Goal: Task Accomplishment & Management: Manage account settings

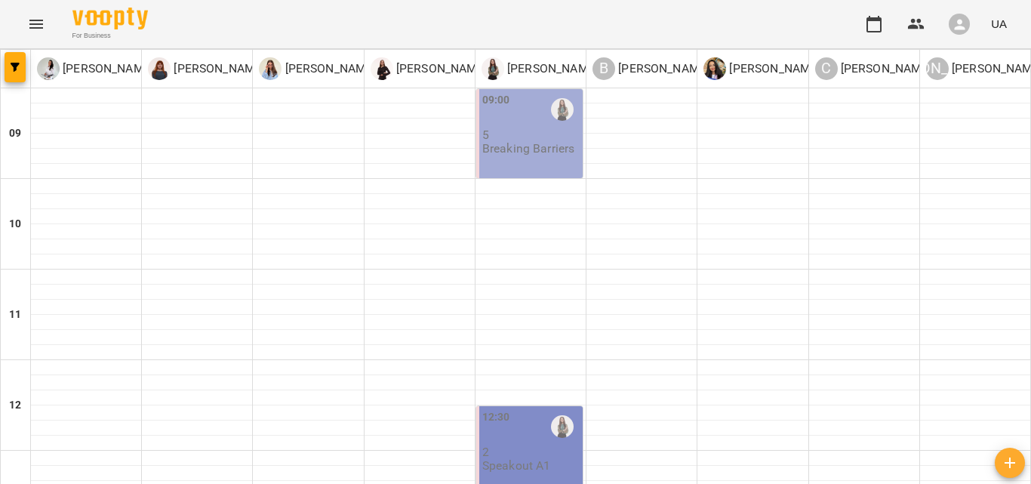
click at [562, 159] on div "09:00 5 Breaking Barriers" at bounding box center [529, 133] width 106 height 89
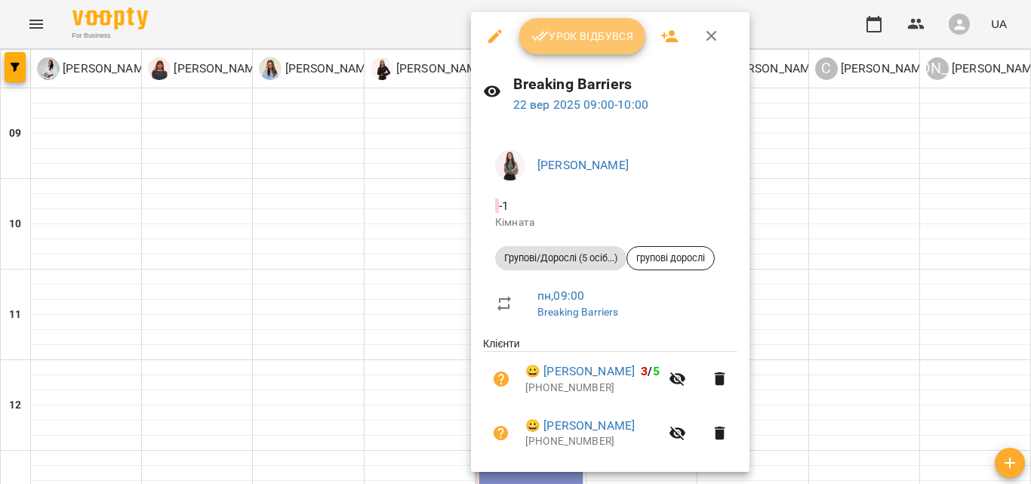
click at [587, 32] on span "Урок відбувся" at bounding box center [582, 36] width 103 height 18
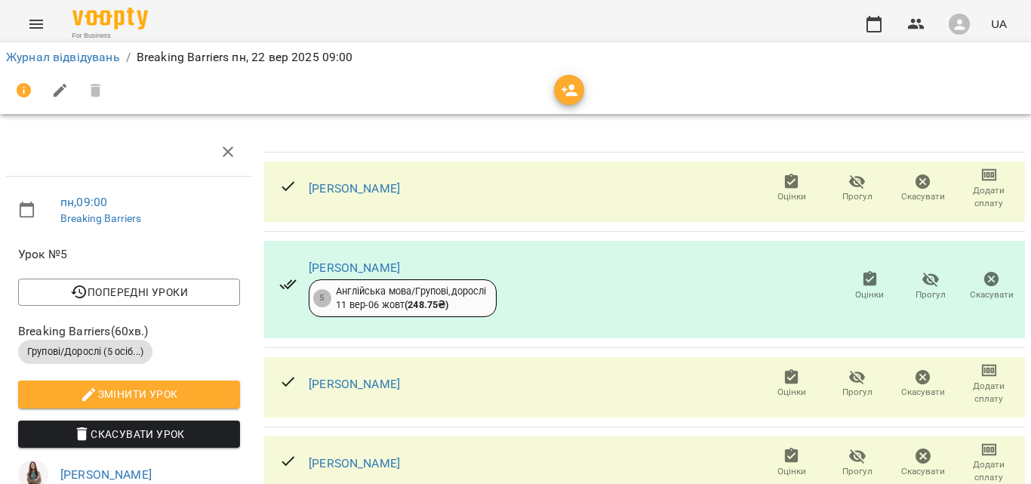
scroll to position [42, 0]
click at [91, 53] on link "Журнал відвідувань" at bounding box center [63, 57] width 114 height 14
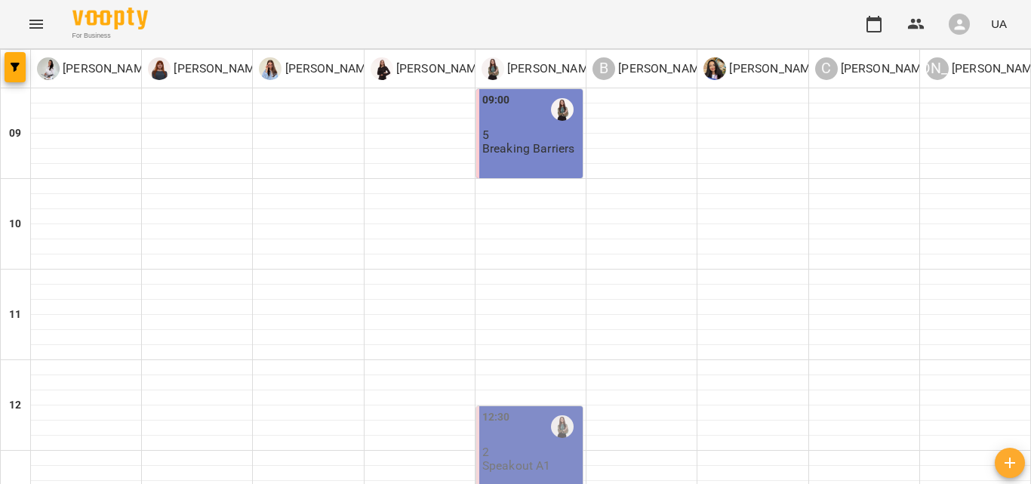
click at [544, 143] on p "Breaking Barriers" at bounding box center [528, 148] width 93 height 13
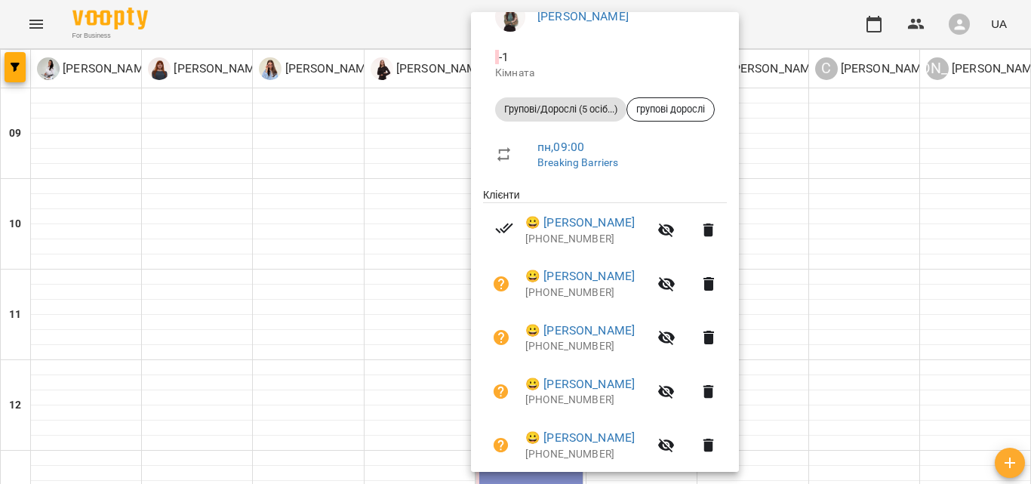
scroll to position [202, 0]
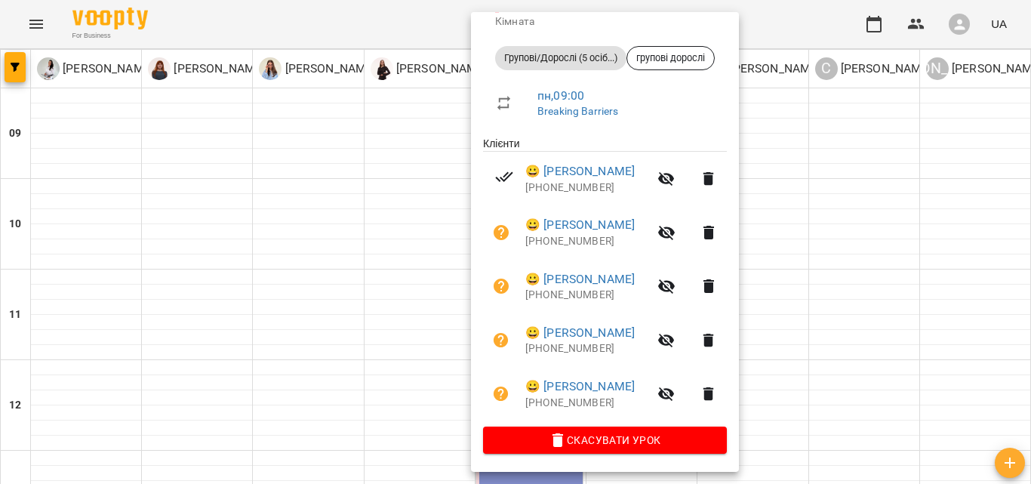
click at [940, 270] on div at bounding box center [515, 242] width 1031 height 484
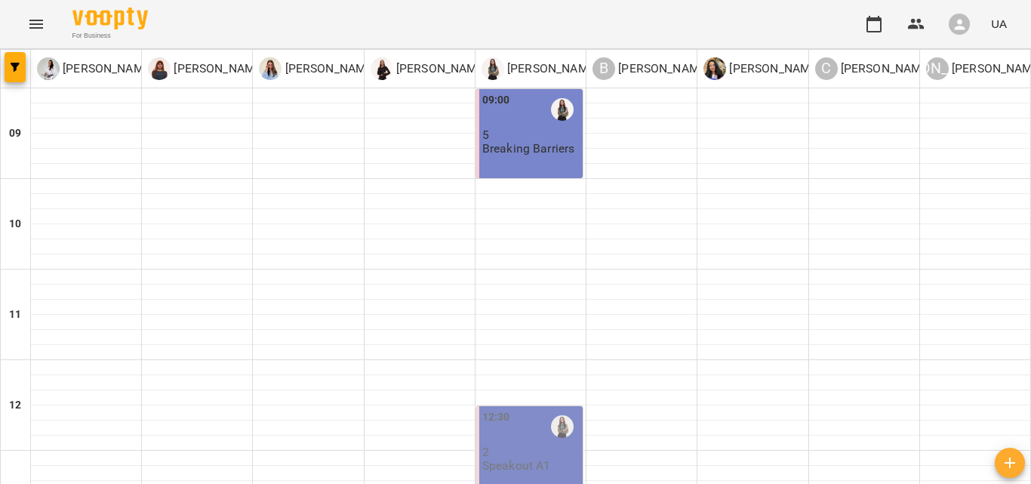
scroll to position [0, 0]
click at [545, 106] on div at bounding box center [562, 109] width 35 height 35
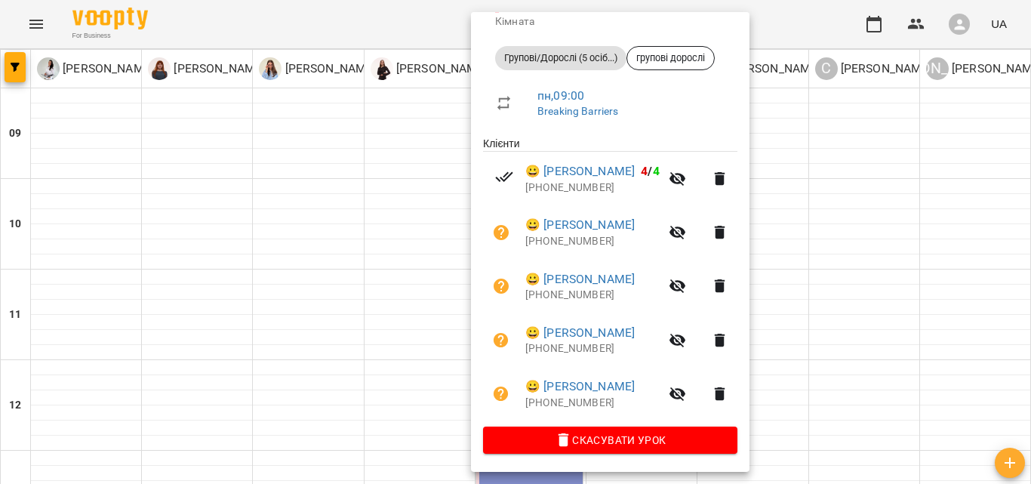
scroll to position [127, 0]
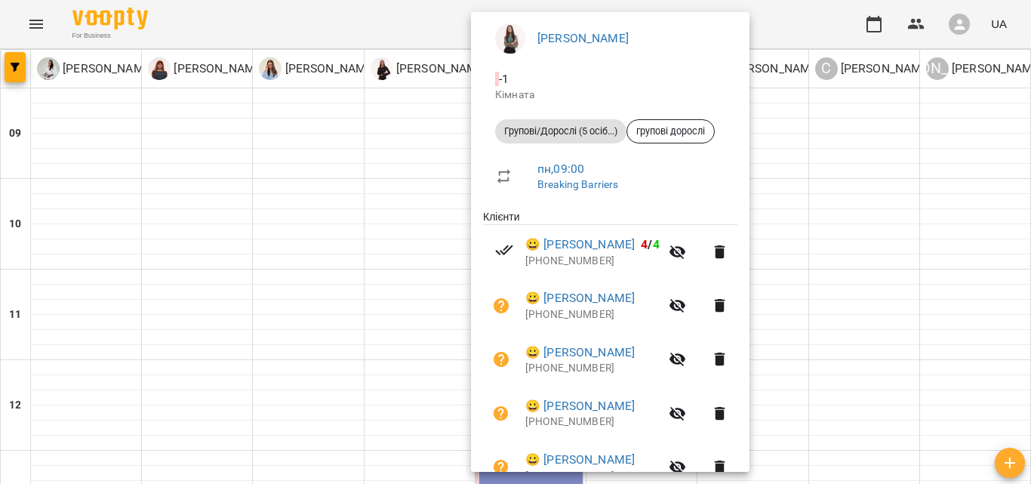
click at [927, 236] on div at bounding box center [515, 242] width 1031 height 484
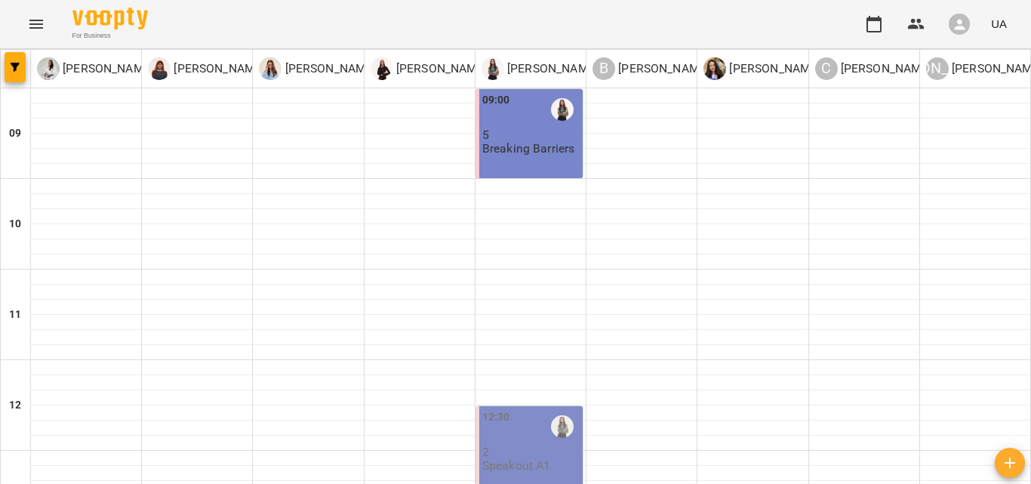
scroll to position [0, 0]
click at [503, 140] on p "5" at bounding box center [530, 134] width 97 height 13
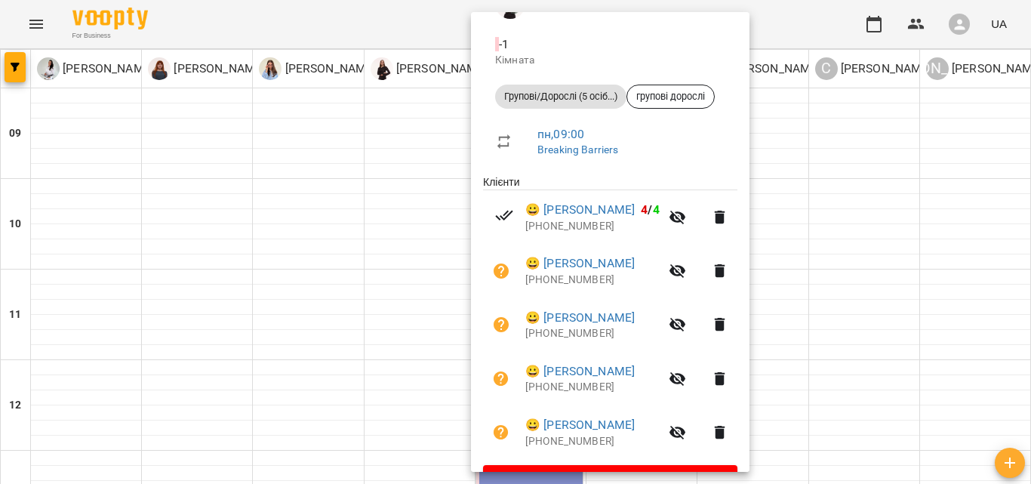
scroll to position [180, 0]
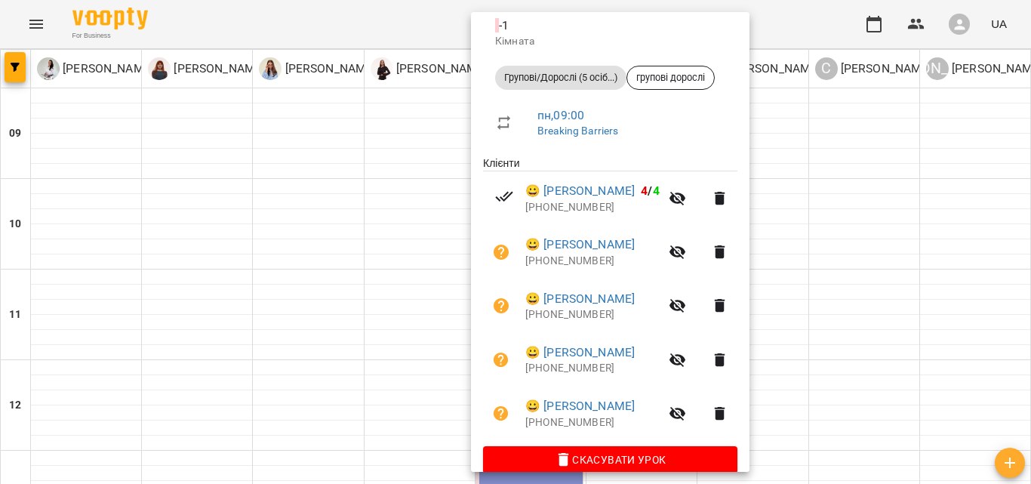
click at [687, 193] on icon "button" at bounding box center [678, 198] width 18 height 18
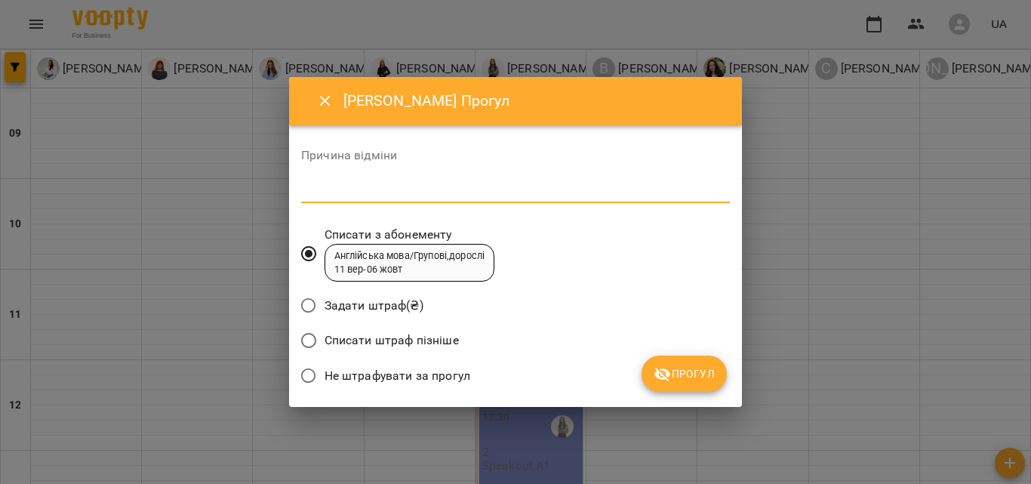
click at [439, 192] on textarea at bounding box center [515, 190] width 429 height 14
type textarea "*"
click at [715, 369] on button "Прогул" at bounding box center [684, 374] width 85 height 36
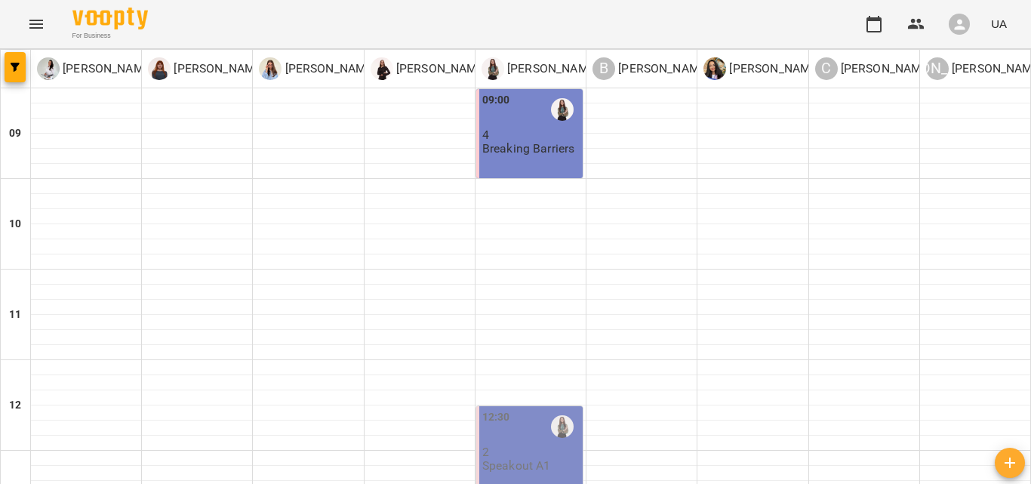
click at [506, 151] on p "Breaking Barriers" at bounding box center [528, 148] width 93 height 13
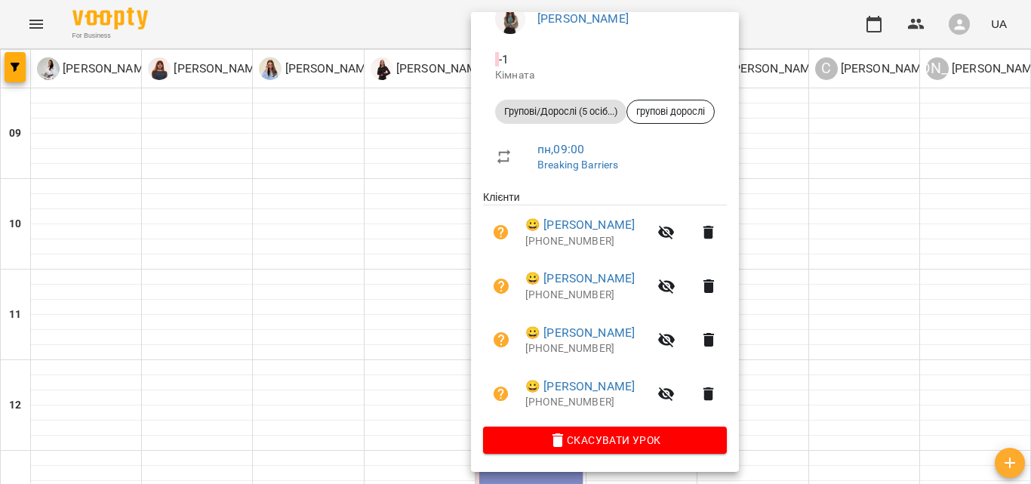
scroll to position [149, 0]
click at [676, 285] on icon "button" at bounding box center [667, 286] width 18 height 18
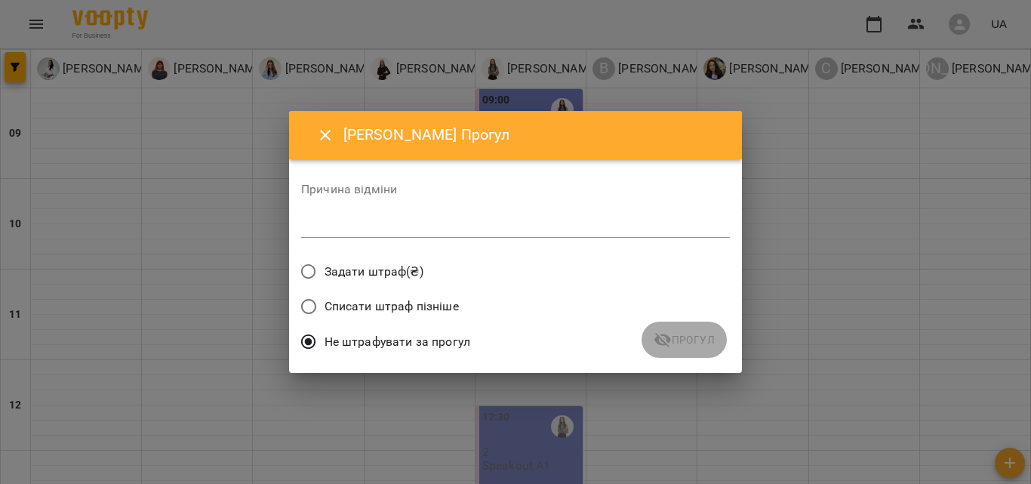
click at [366, 273] on span "Задати штраф(₴)" at bounding box center [374, 272] width 99 height 18
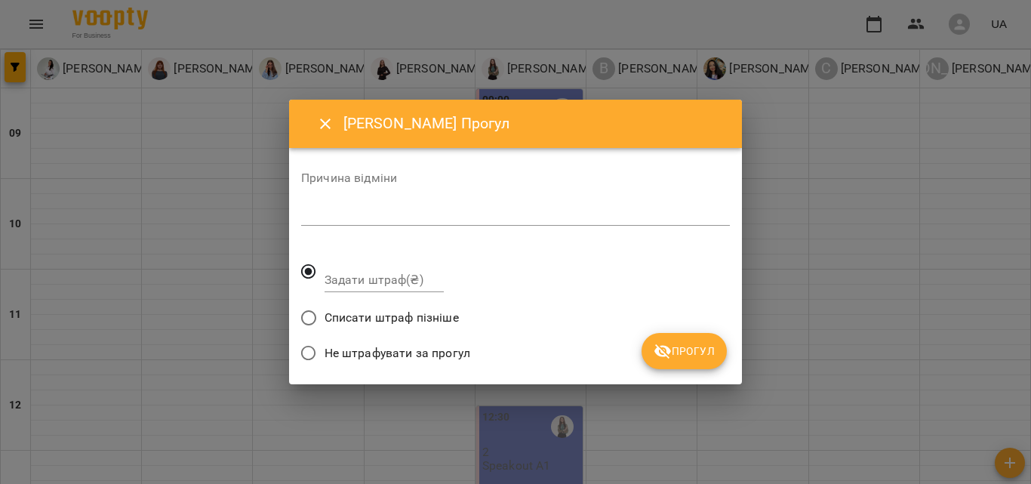
click at [352, 315] on span "Списати штраф пізніше" at bounding box center [392, 318] width 134 height 18
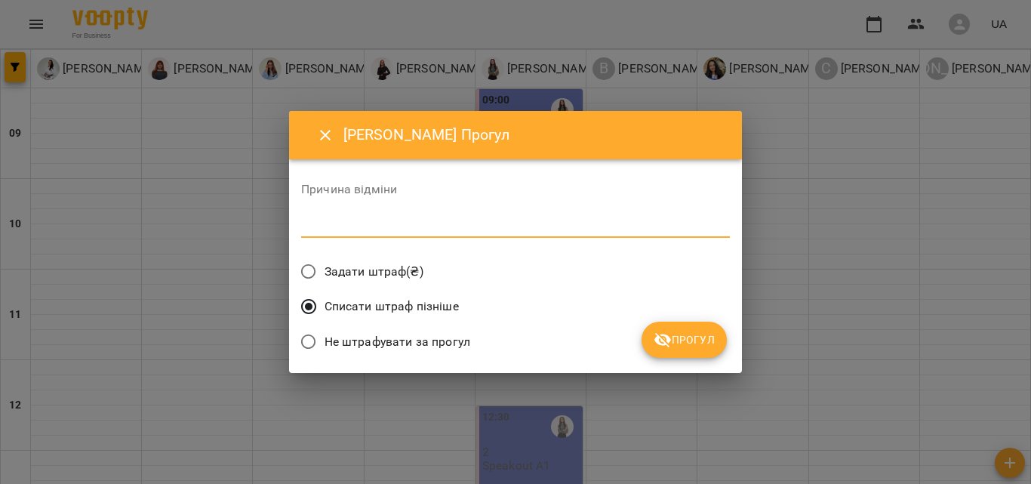
click at [397, 223] on textarea at bounding box center [515, 225] width 429 height 14
type textarea "*"
click at [693, 342] on span "Прогул" at bounding box center [684, 340] width 61 height 18
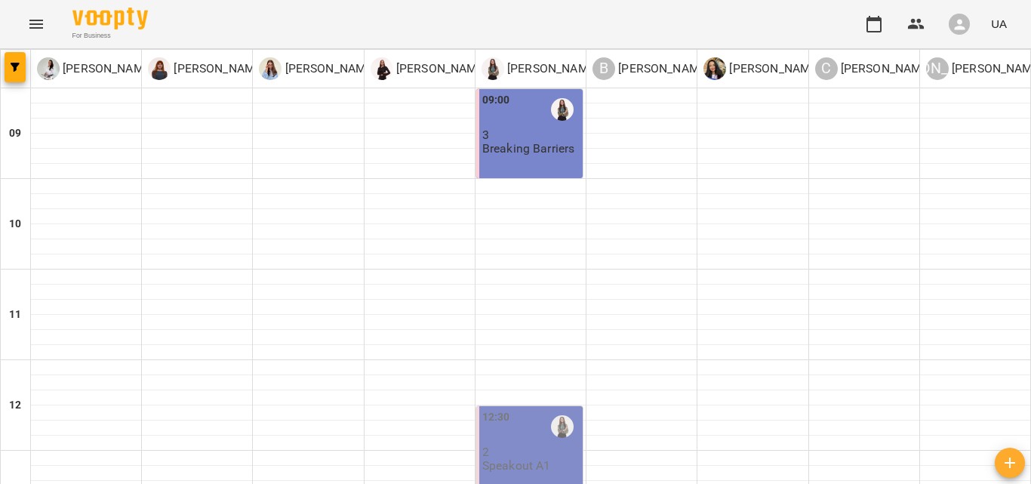
click at [545, 121] on div at bounding box center [562, 109] width 35 height 35
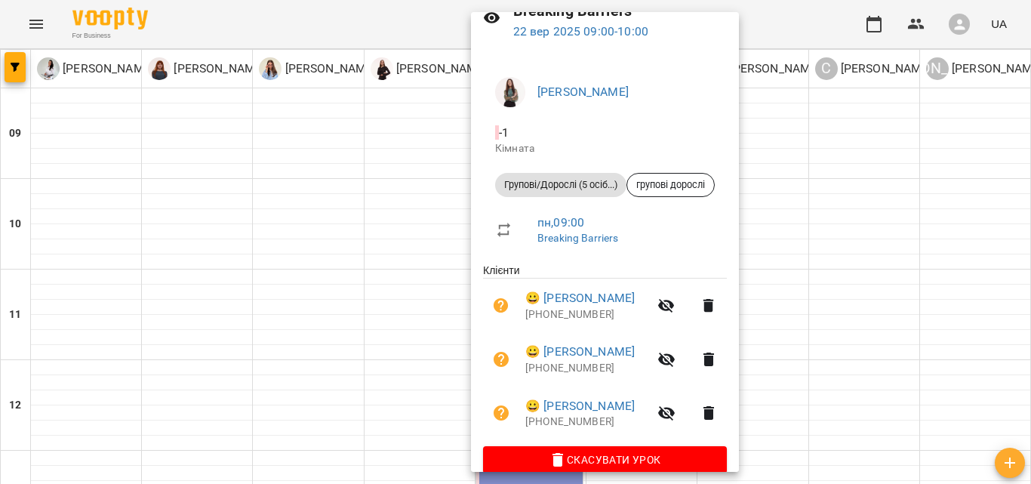
scroll to position [75, 0]
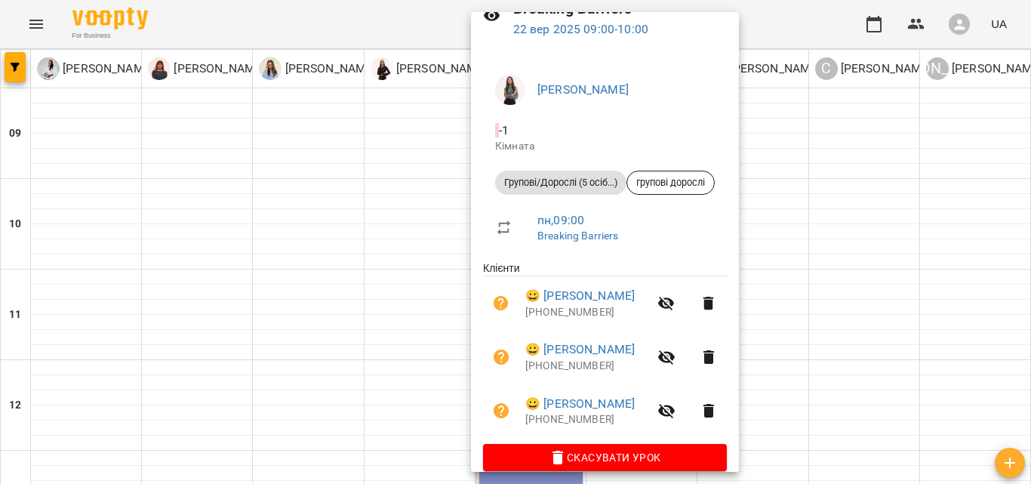
click at [910, 297] on div at bounding box center [515, 242] width 1031 height 484
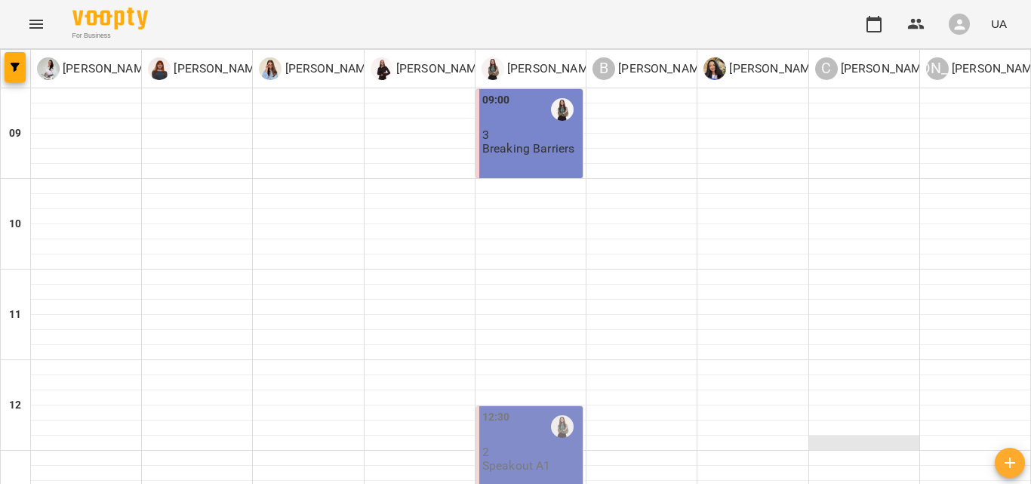
scroll to position [226, 0]
click at [565, 409] on div "12:30 2 Speakout A1" at bounding box center [530, 441] width 97 height 64
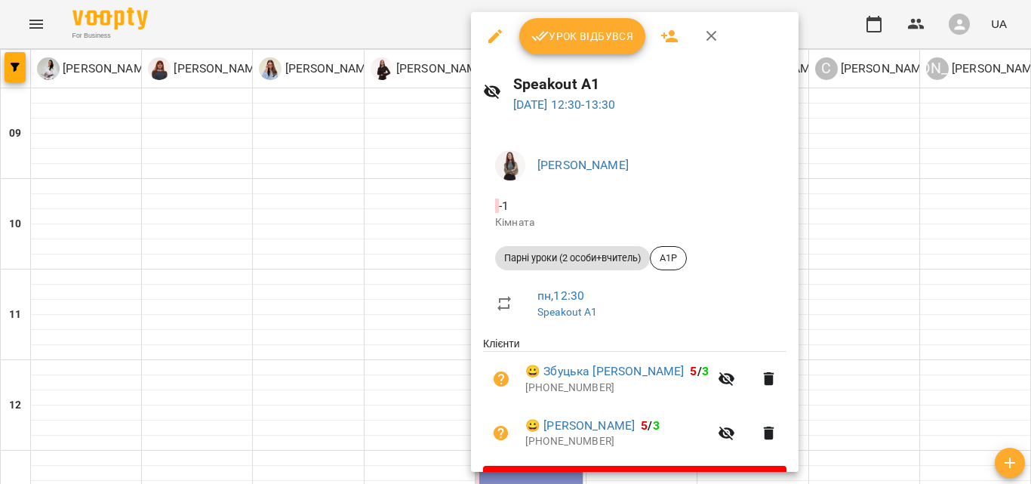
click at [578, 33] on span "Урок відбувся" at bounding box center [582, 36] width 103 height 18
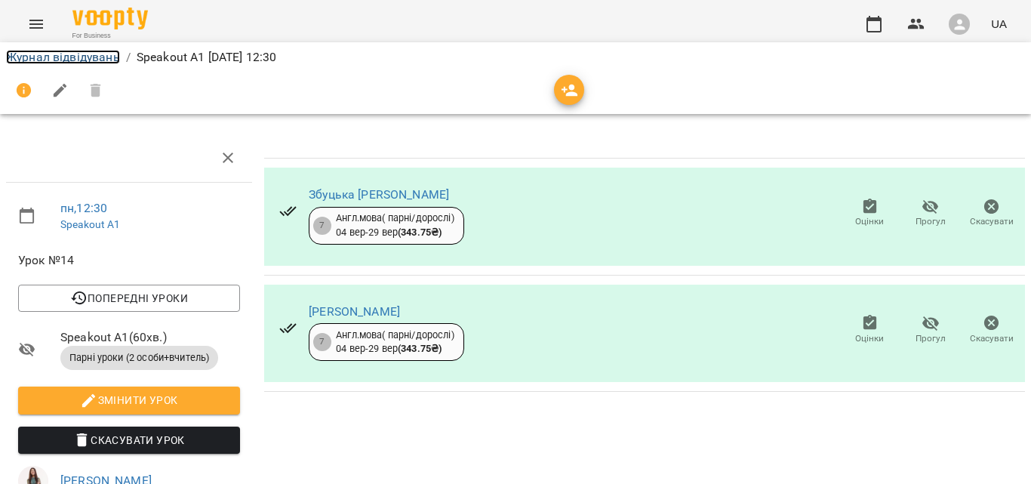
click at [81, 54] on link "Журнал відвідувань" at bounding box center [63, 57] width 114 height 14
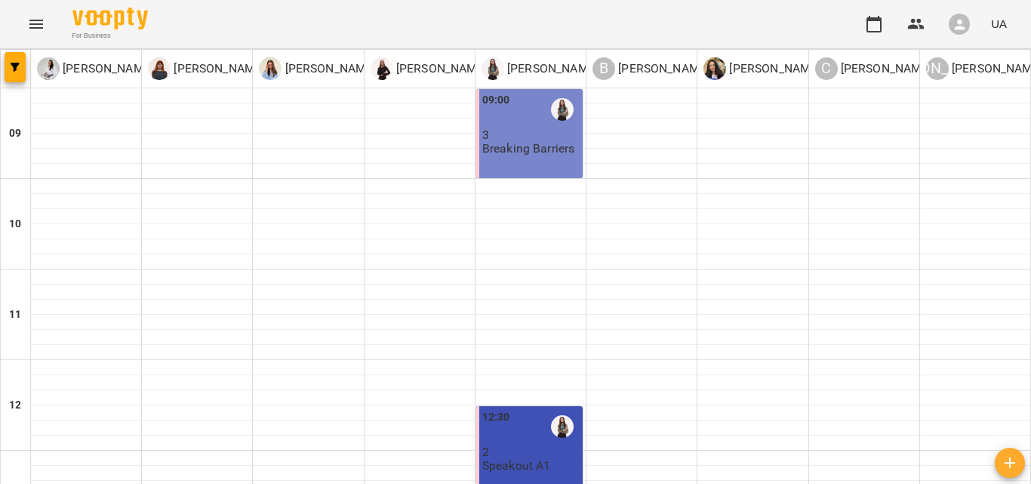
scroll to position [408, 0]
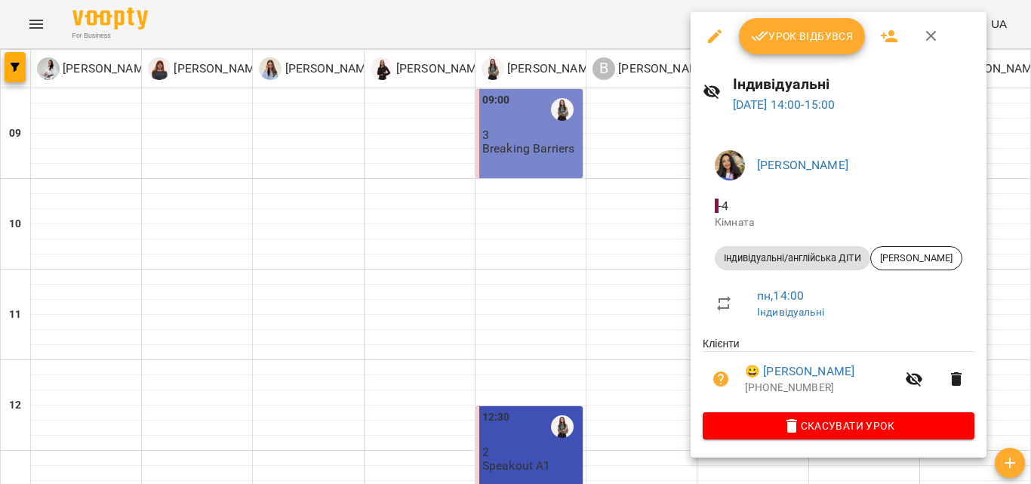
click at [776, 38] on span "Урок відбувся" at bounding box center [802, 36] width 103 height 18
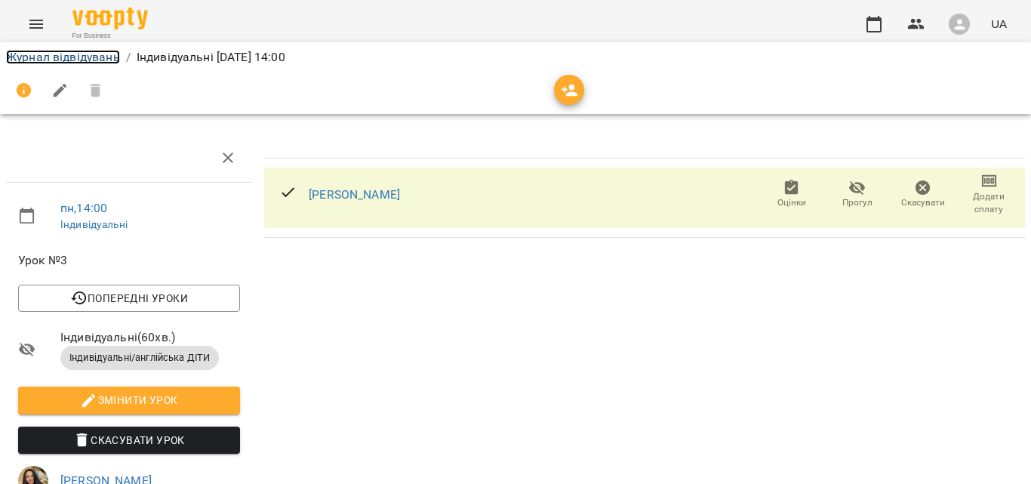
click at [47, 63] on link "Журнал відвідувань" at bounding box center [63, 57] width 114 height 14
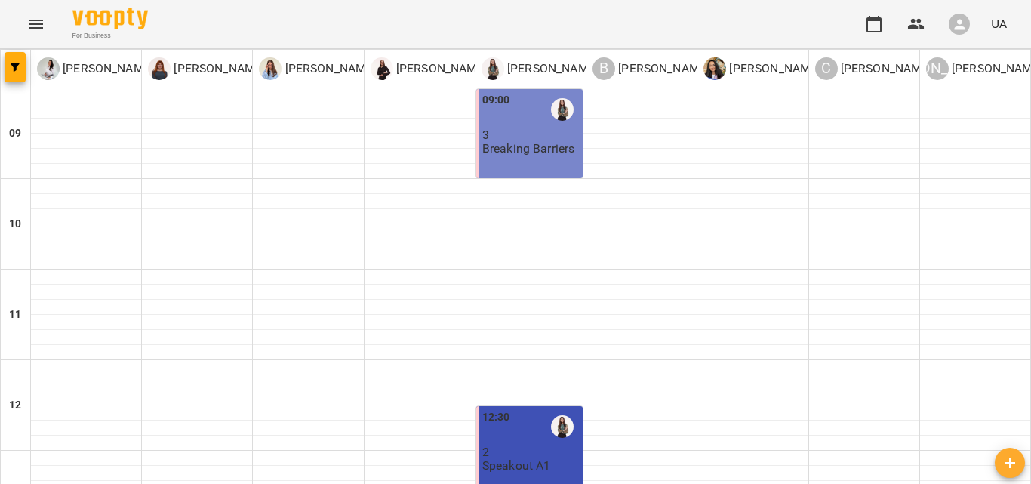
scroll to position [398, 0]
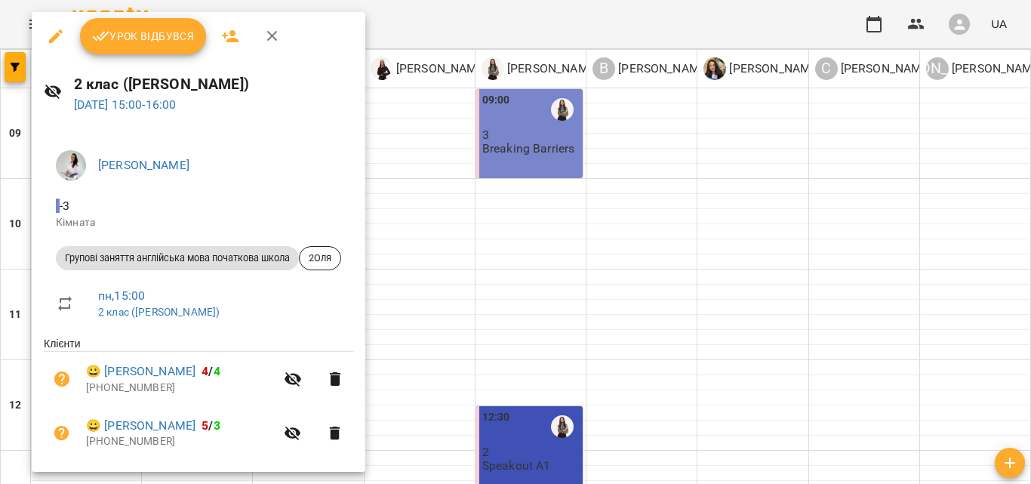
click at [125, 51] on button "Урок відбувся" at bounding box center [143, 36] width 127 height 36
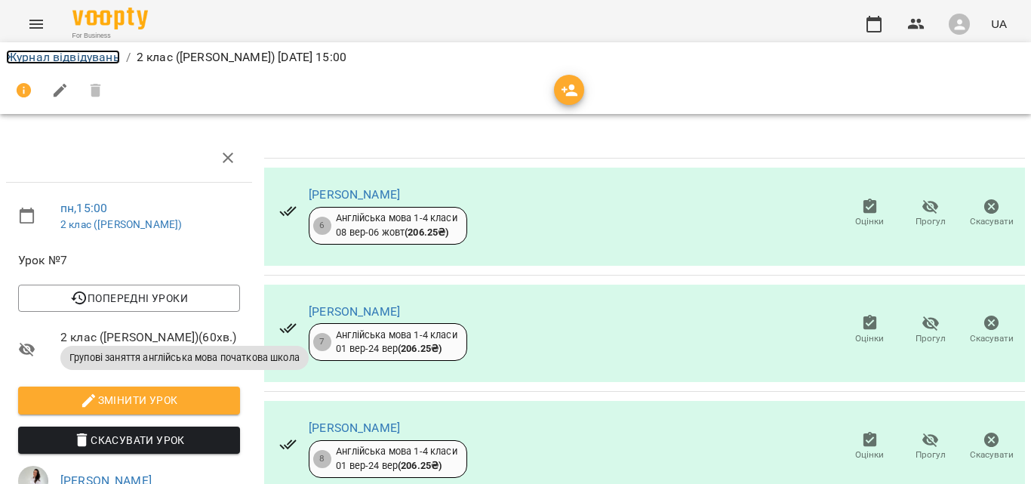
click at [66, 55] on link "Журнал відвідувань" at bounding box center [63, 57] width 114 height 14
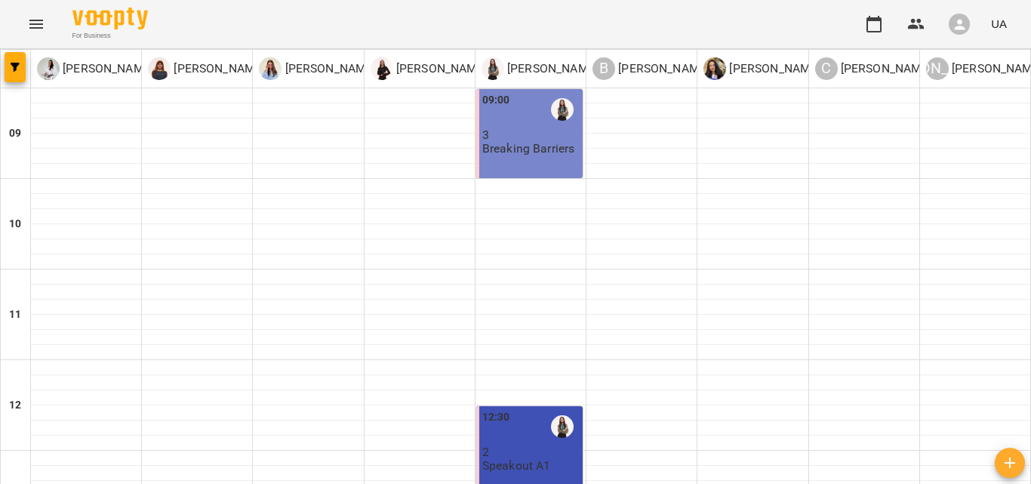
scroll to position [421, 0]
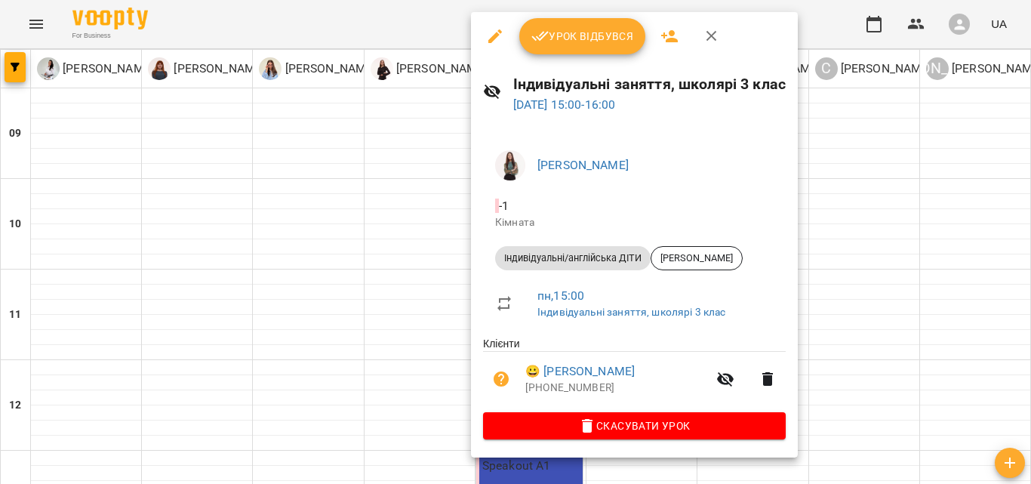
click at [557, 40] on span "Урок відбувся" at bounding box center [582, 36] width 103 height 18
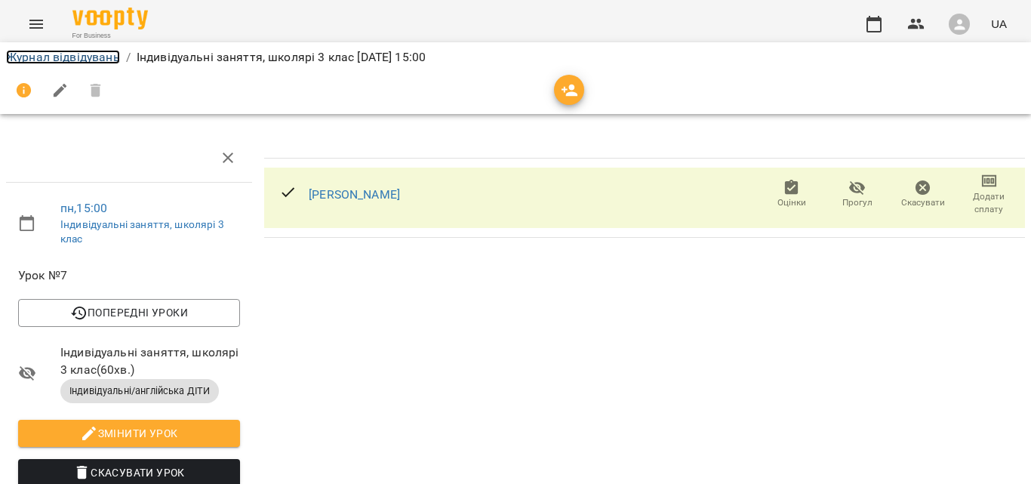
click at [39, 53] on link "Журнал відвідувань" at bounding box center [63, 57] width 114 height 14
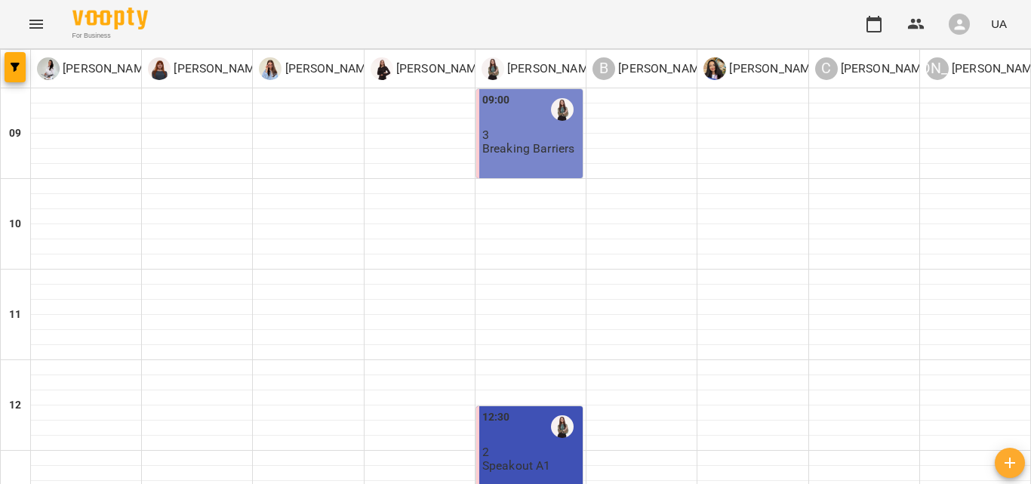
scroll to position [403, 0]
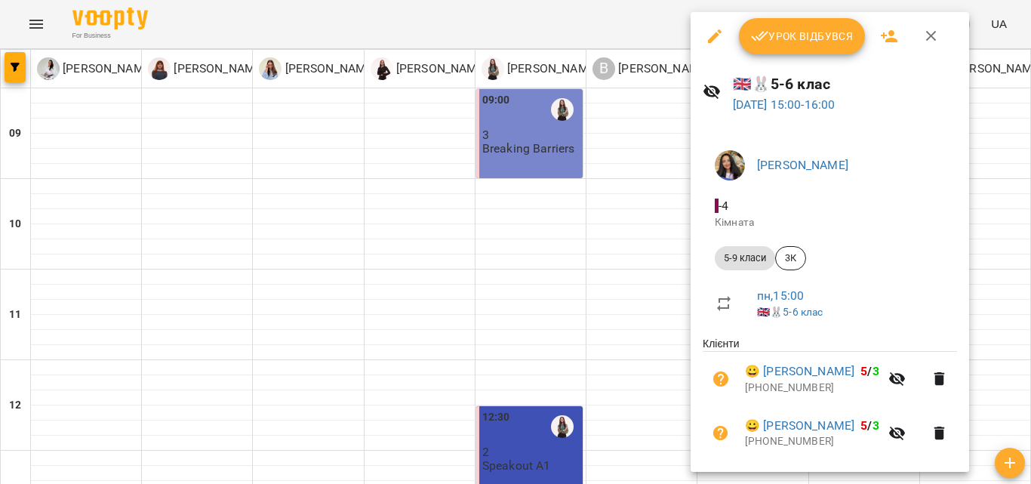
click at [778, 34] on span "Урок відбувся" at bounding box center [802, 36] width 103 height 18
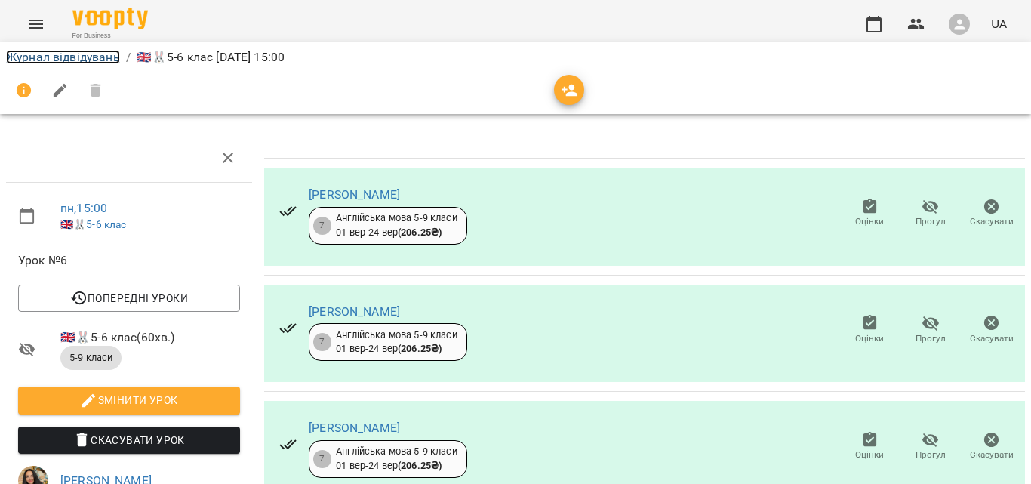
click at [70, 57] on link "Журнал відвідувань" at bounding box center [63, 57] width 114 height 14
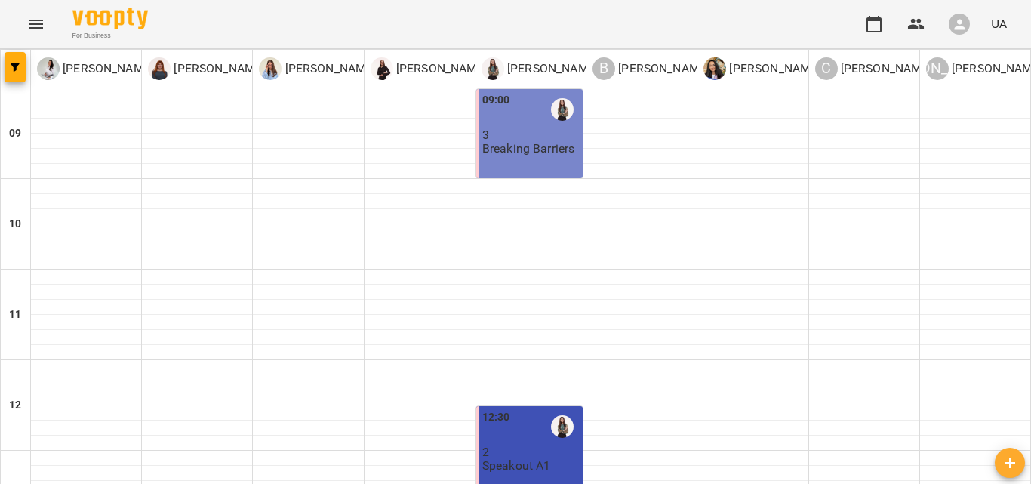
scroll to position [485, 0]
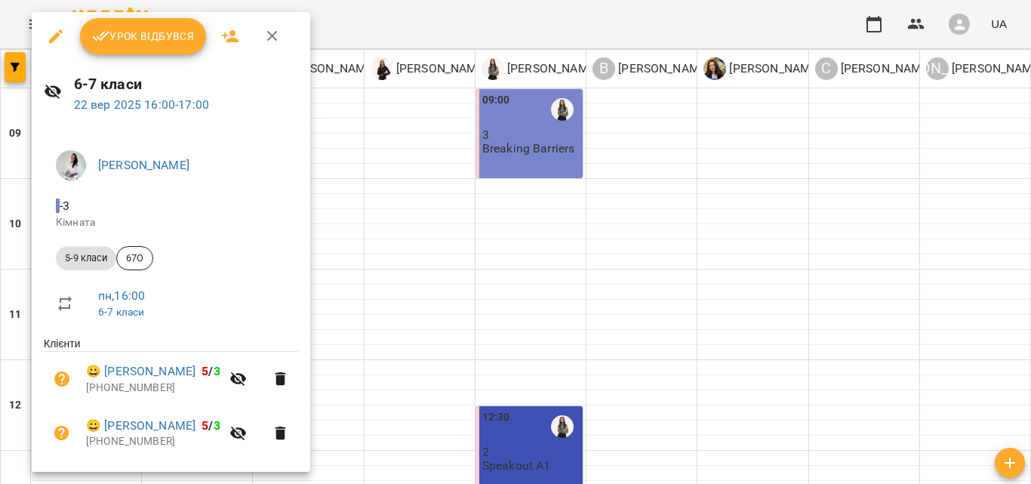
click at [144, 29] on span "Урок відбувся" at bounding box center [143, 36] width 103 height 18
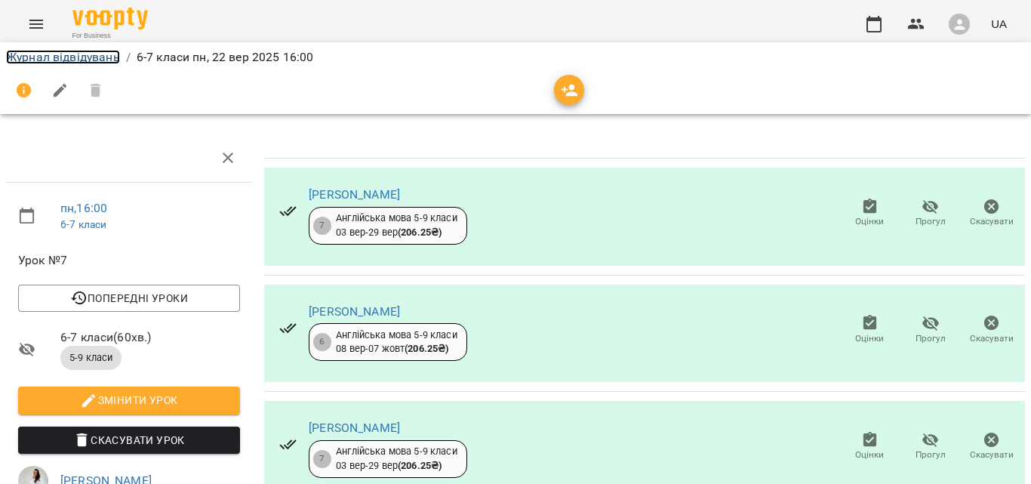
click at [48, 57] on link "Журнал відвідувань" at bounding box center [63, 57] width 114 height 14
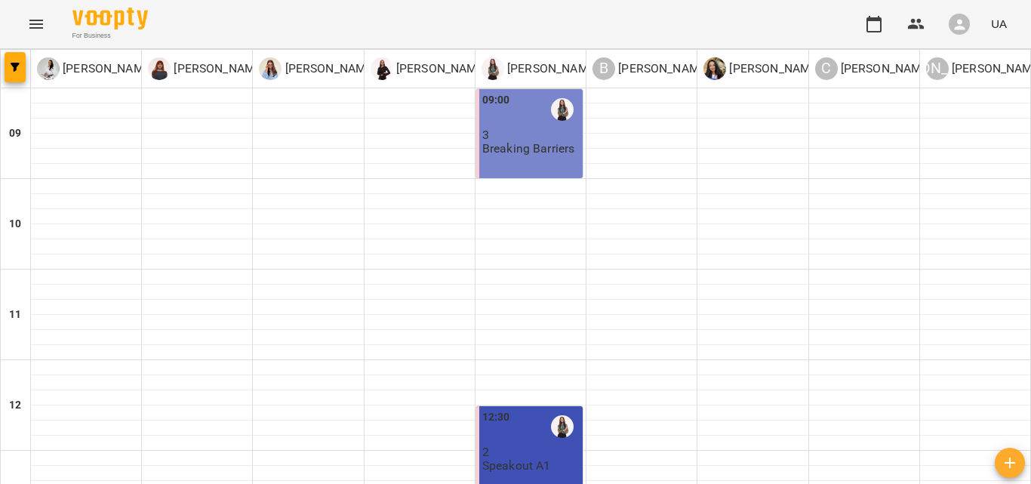
scroll to position [326, 0]
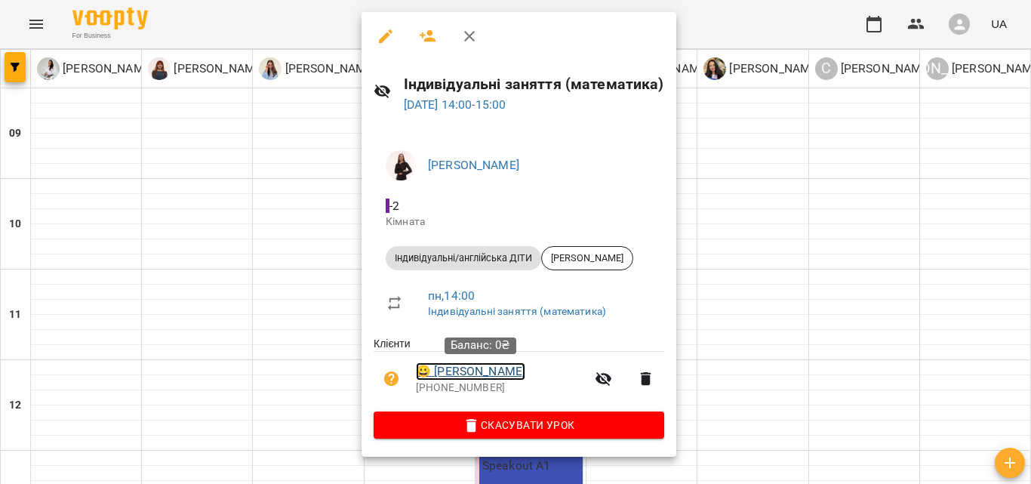
click at [469, 374] on link "😀 Опрощенко Поліна" at bounding box center [470, 371] width 109 height 18
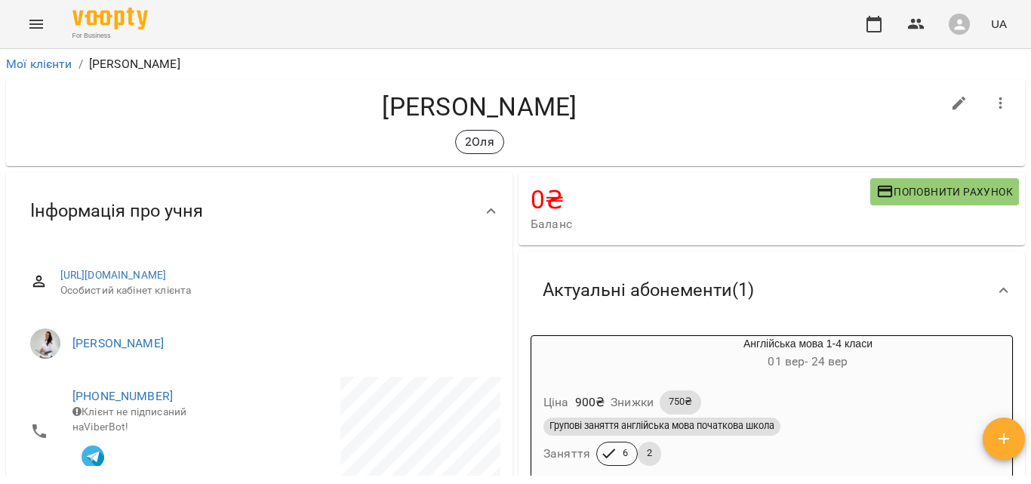
click at [881, 198] on icon "button" at bounding box center [886, 192] width 18 height 18
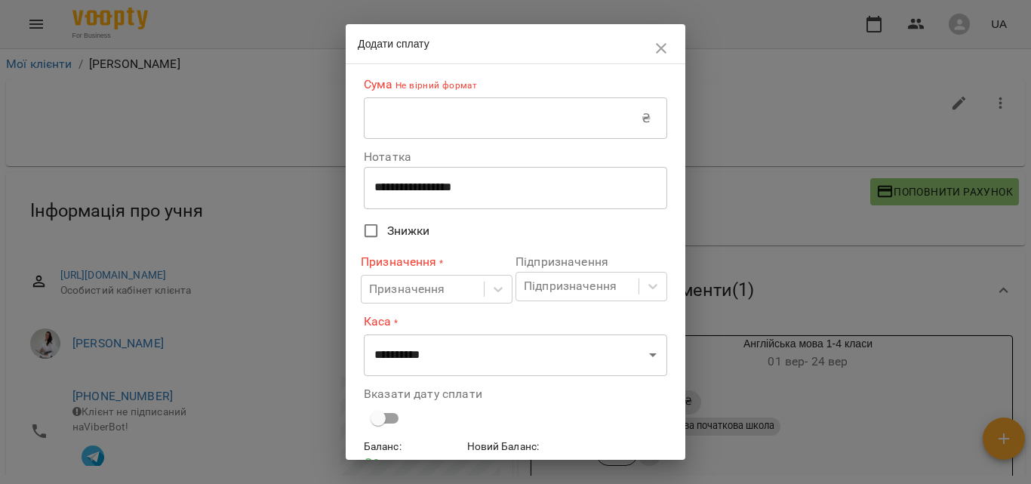
click at [391, 120] on input "text" at bounding box center [503, 118] width 278 height 42
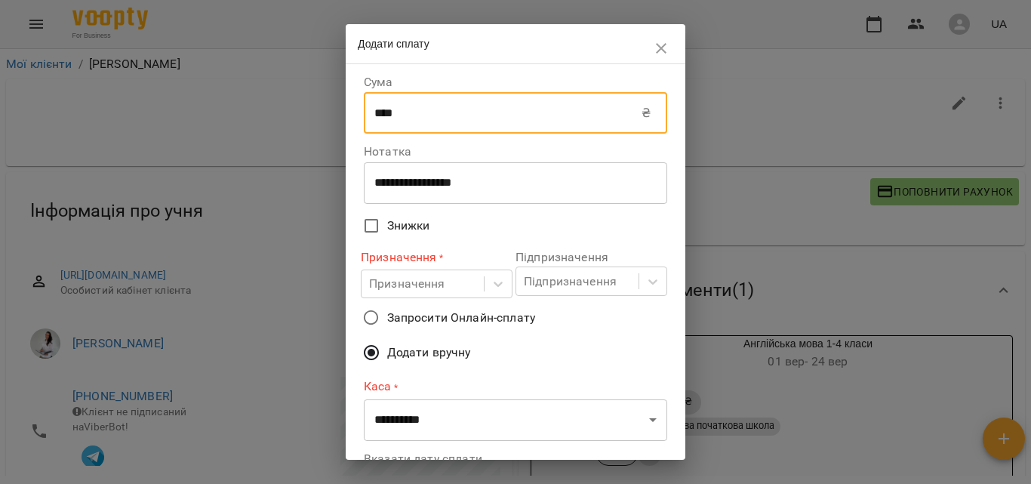
type input "****"
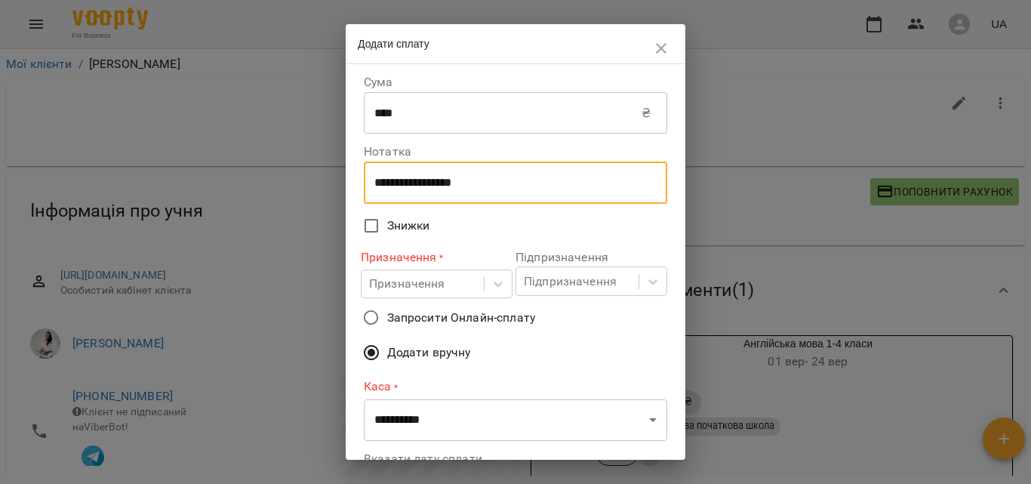
click at [532, 183] on textarea "**********" at bounding box center [509, 183] width 271 height 14
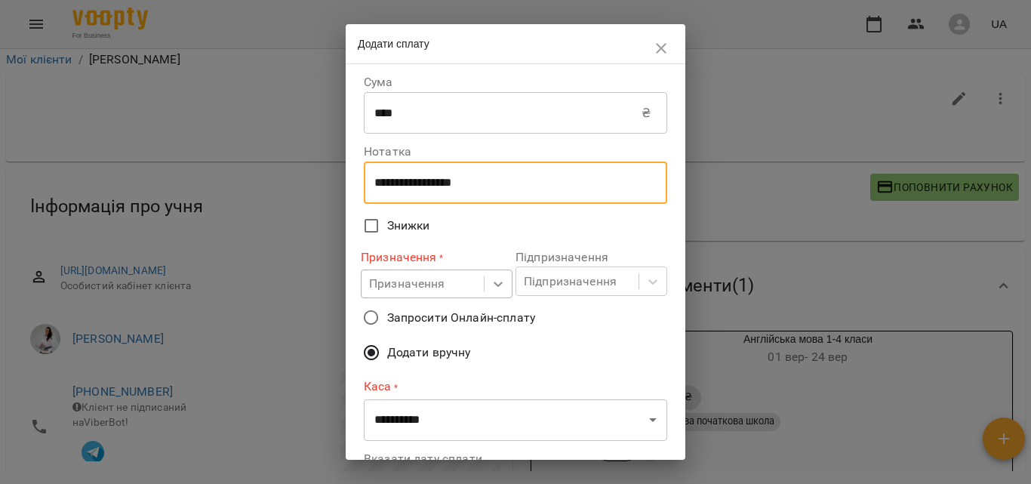
click at [499, 290] on icon at bounding box center [498, 283] width 15 height 15
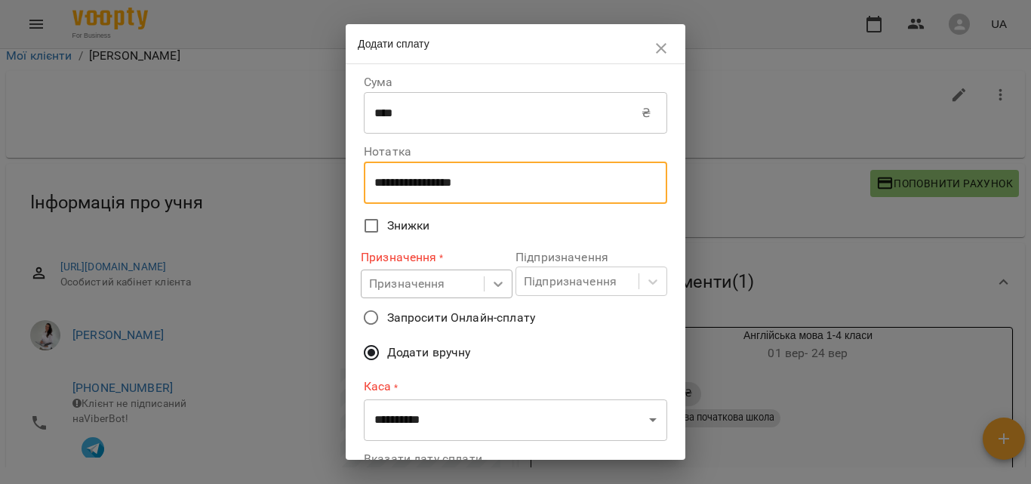
scroll to position [11, 0]
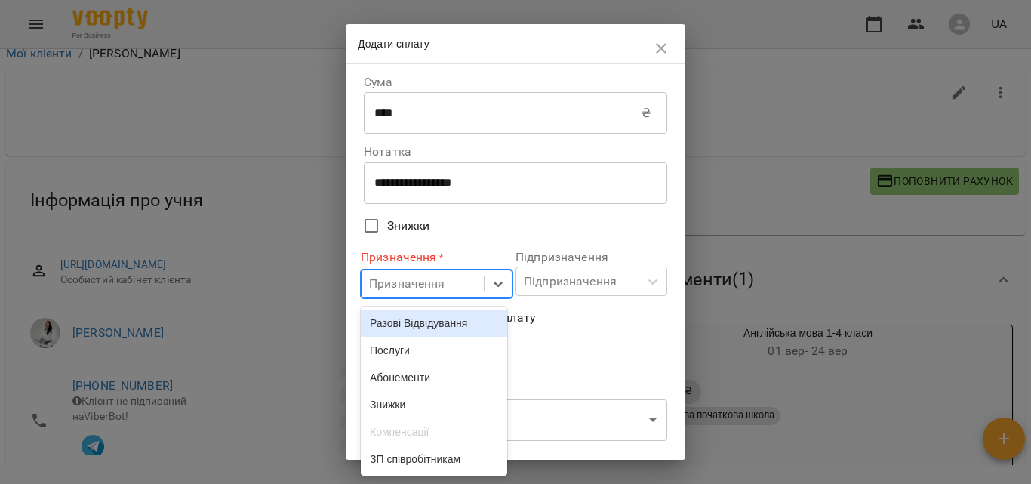
click at [443, 326] on div "Разові Відвідування" at bounding box center [434, 323] width 146 height 27
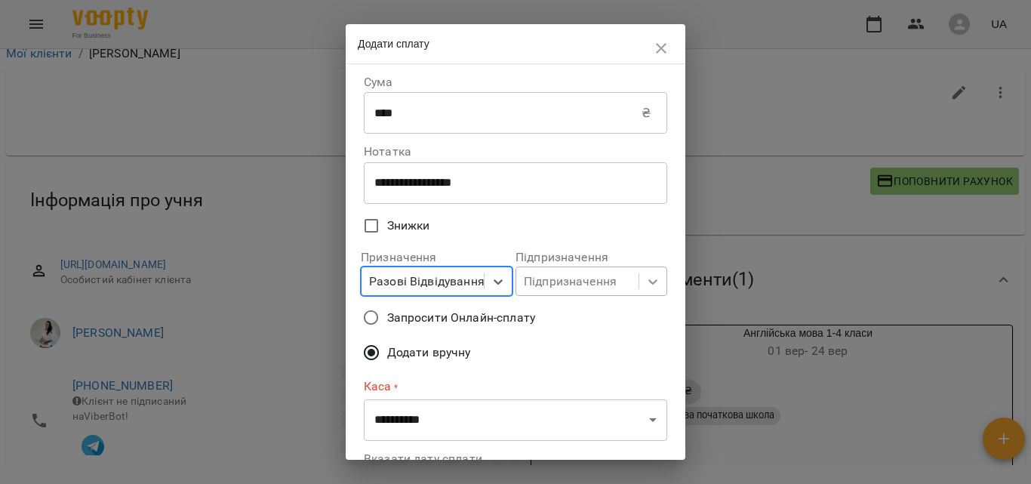
click at [640, 276] on body "For Business UA Мої клієнти / Опрощенко [PERSON_NAME] Опрощенко [PERSON_NAME] 2…" at bounding box center [515, 255] width 1031 height 533
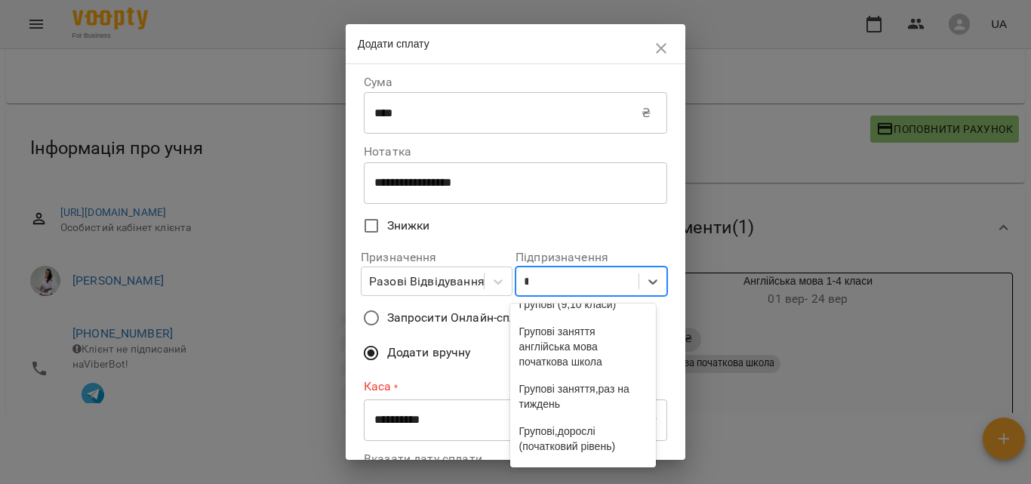
scroll to position [178, 0]
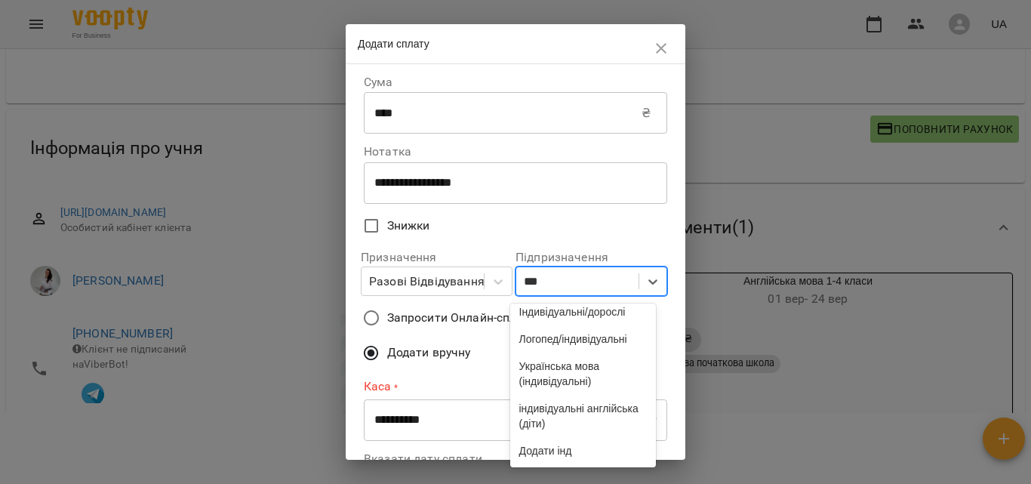
type input "****"
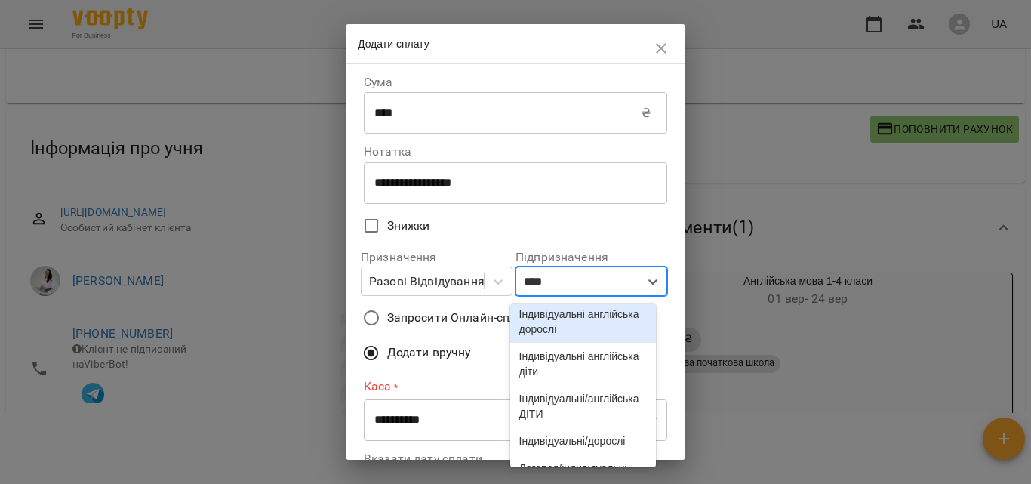
scroll to position [0, 0]
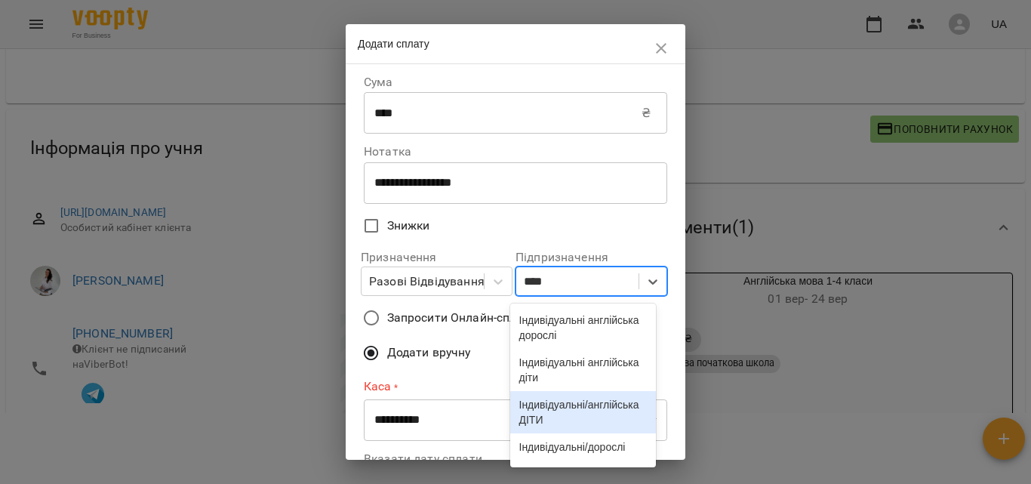
click at [619, 420] on div "Індивідуальні/англійська ДІТИ" at bounding box center [583, 412] width 146 height 42
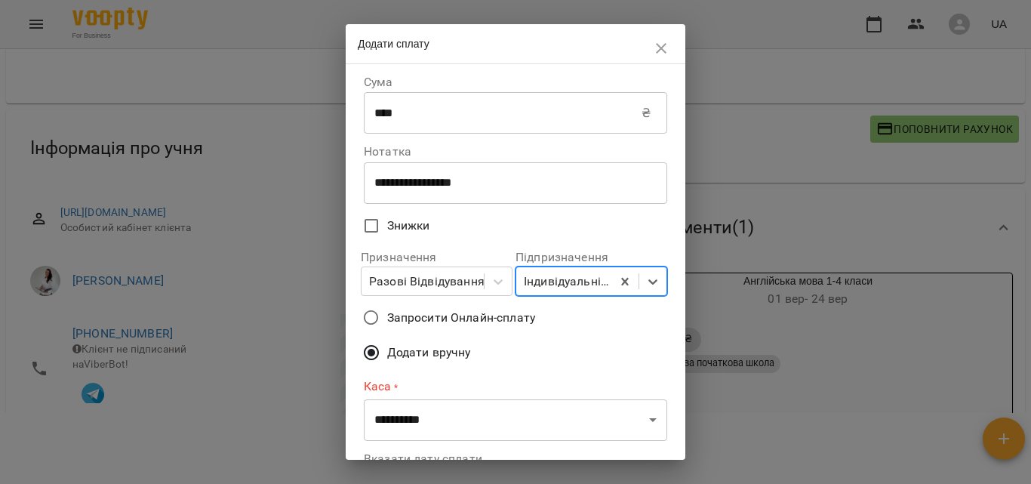
click at [663, 46] on icon "button" at bounding box center [661, 48] width 11 height 11
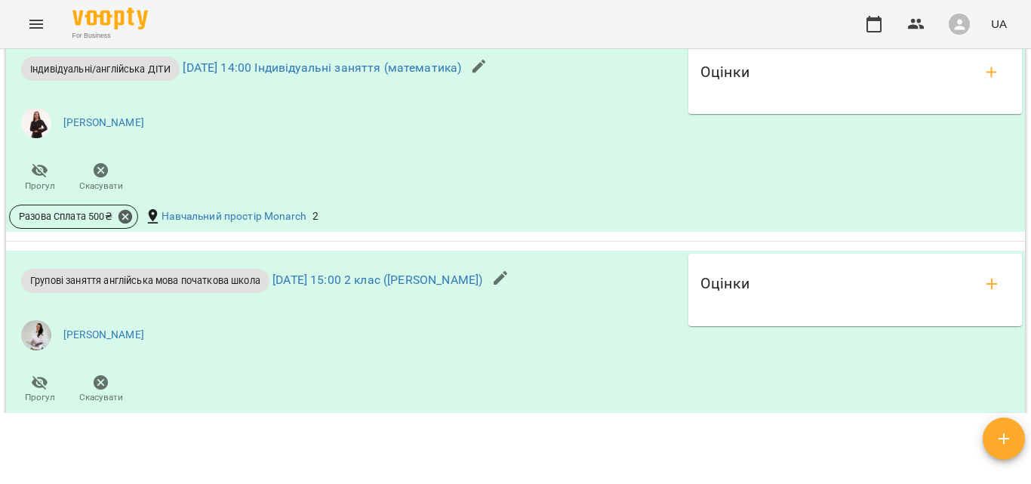
scroll to position [1676, 0]
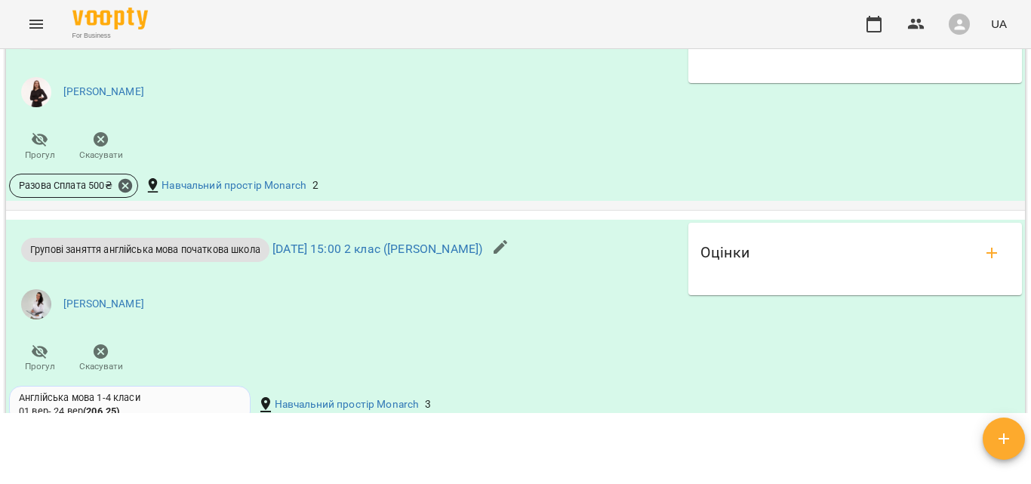
click at [358, 113] on li "[PERSON_NAME]" at bounding box center [345, 92] width 673 height 42
click at [39, 193] on span "Разова Сплата 500 ₴" at bounding box center [66, 186] width 112 height 14
click at [223, 45] on link "[DATE] 14:00 Індивідуальні заняття (математика)" at bounding box center [322, 37] width 279 height 14
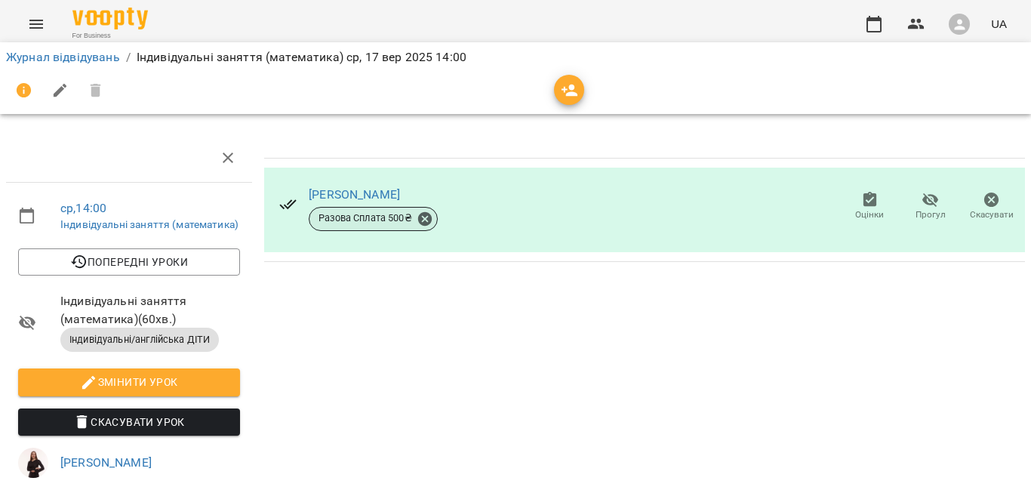
click at [362, 216] on span "Разова Сплата 500 ₴" at bounding box center [366, 218] width 112 height 14
click at [365, 196] on link "[PERSON_NAME]" at bounding box center [354, 194] width 91 height 14
click at [95, 48] on li "Журнал відвідувань" at bounding box center [63, 57] width 114 height 18
click at [96, 60] on link "Журнал відвідувань" at bounding box center [63, 57] width 114 height 14
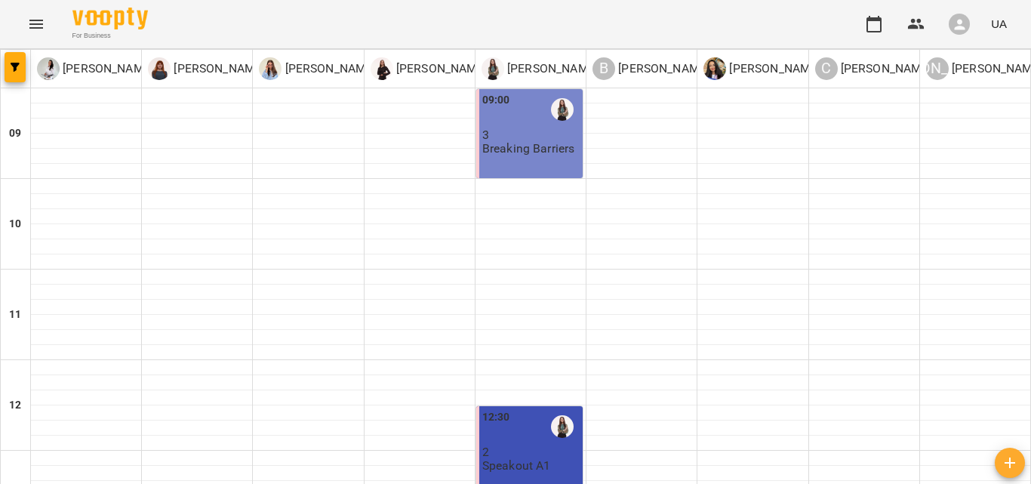
scroll to position [531, 0]
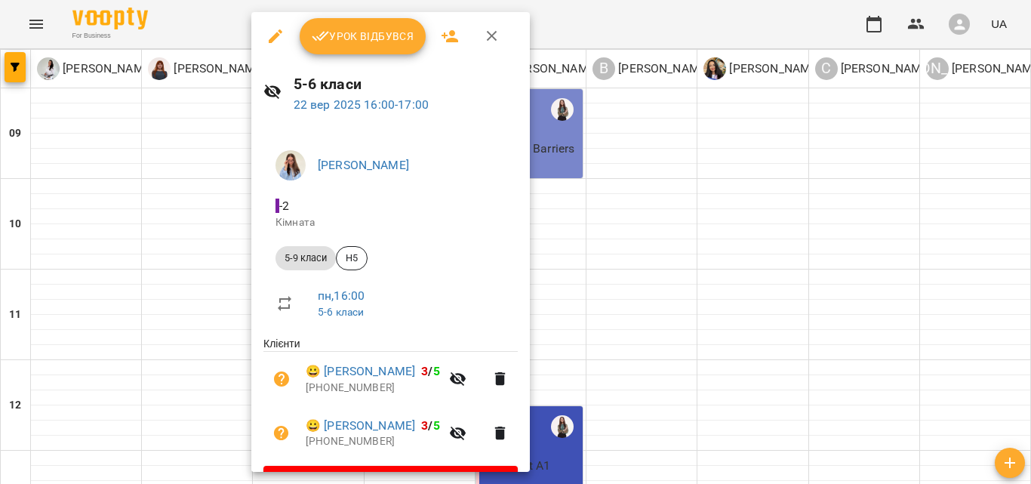
click at [408, 29] on span "Урок відбувся" at bounding box center [363, 36] width 103 height 18
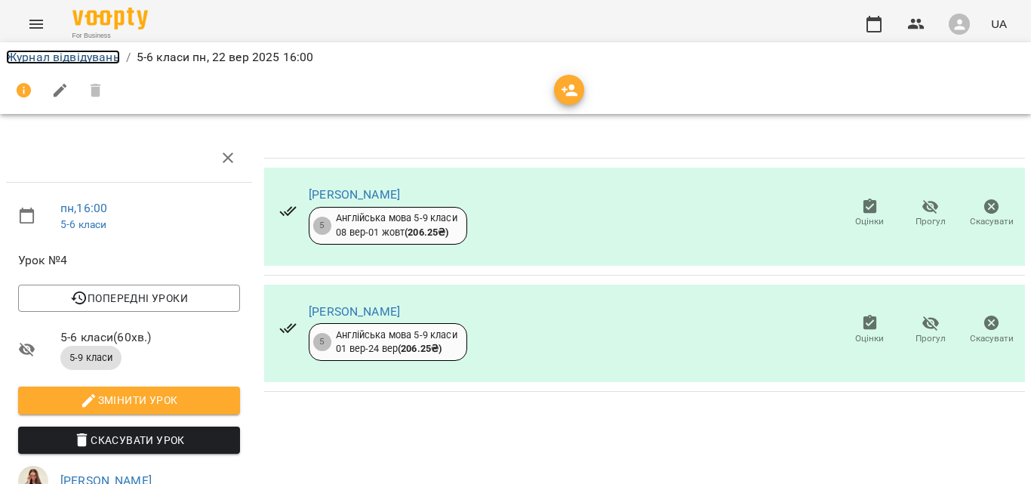
click at [98, 57] on link "Журнал відвідувань" at bounding box center [63, 57] width 114 height 14
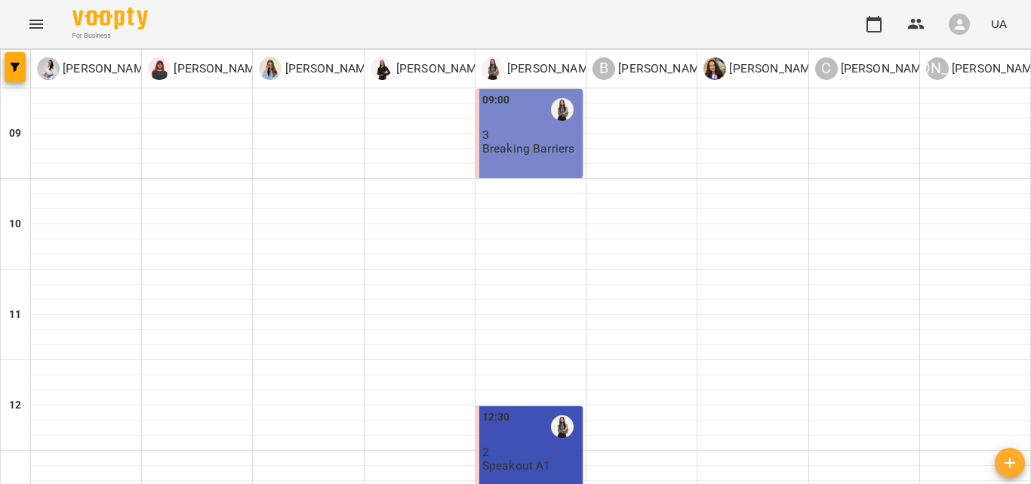
scroll to position [546, 0]
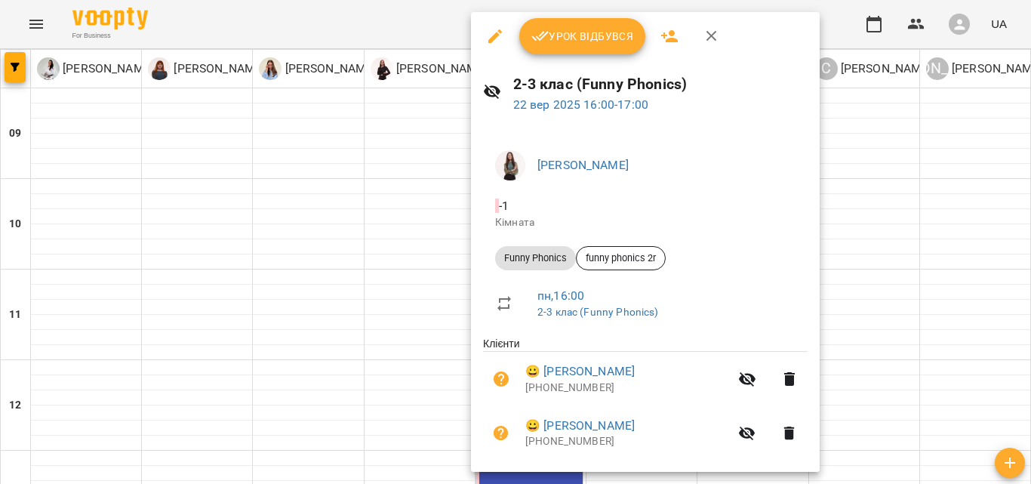
click at [548, 39] on icon "button" at bounding box center [540, 36] width 18 height 18
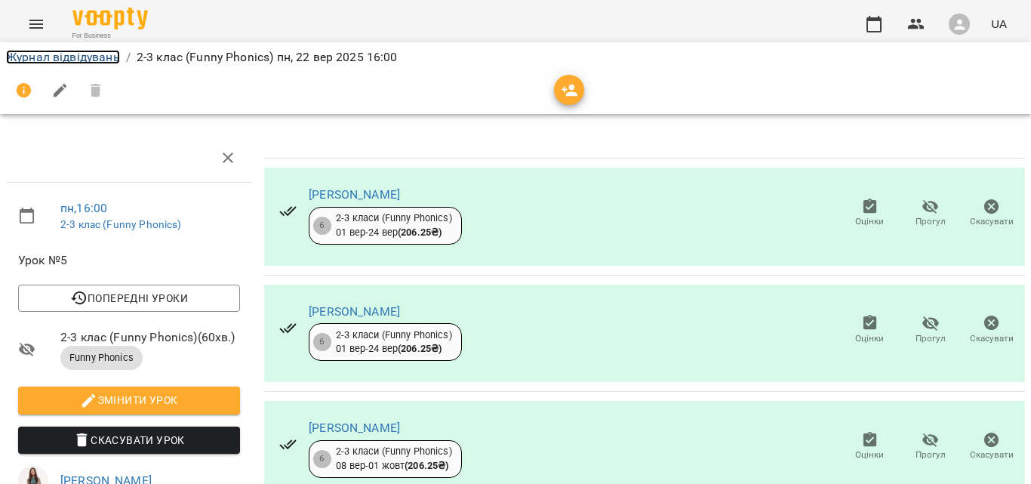
click at [56, 50] on link "Журнал відвідувань" at bounding box center [63, 57] width 114 height 14
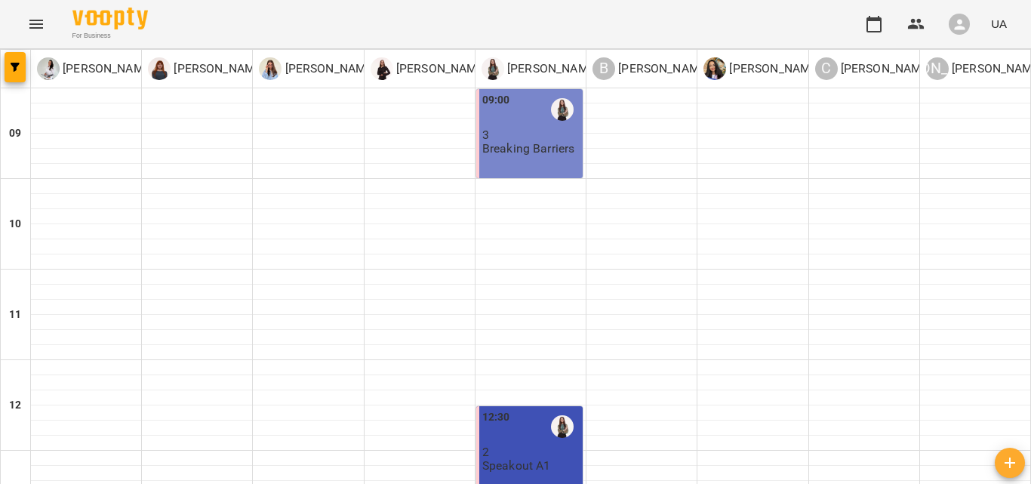
scroll to position [663, 0]
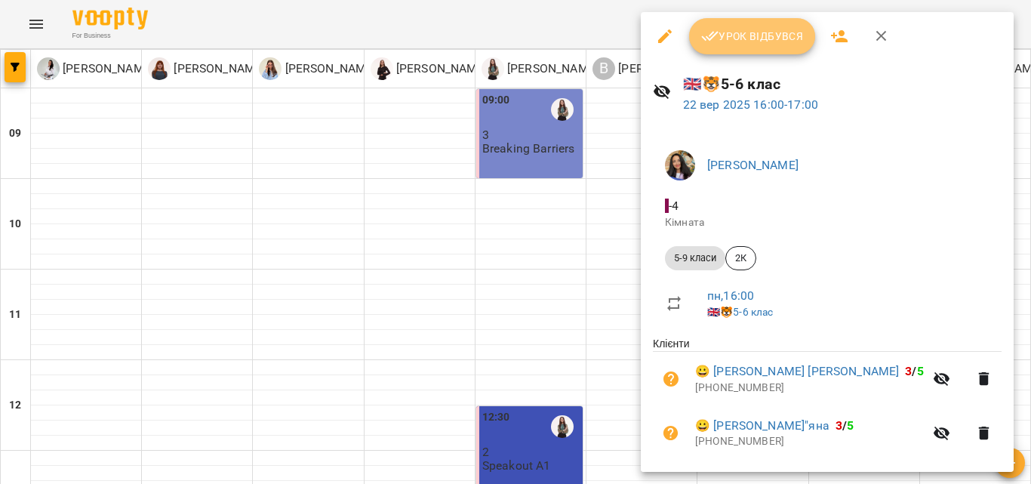
click at [741, 40] on span "Урок відбувся" at bounding box center [752, 36] width 103 height 18
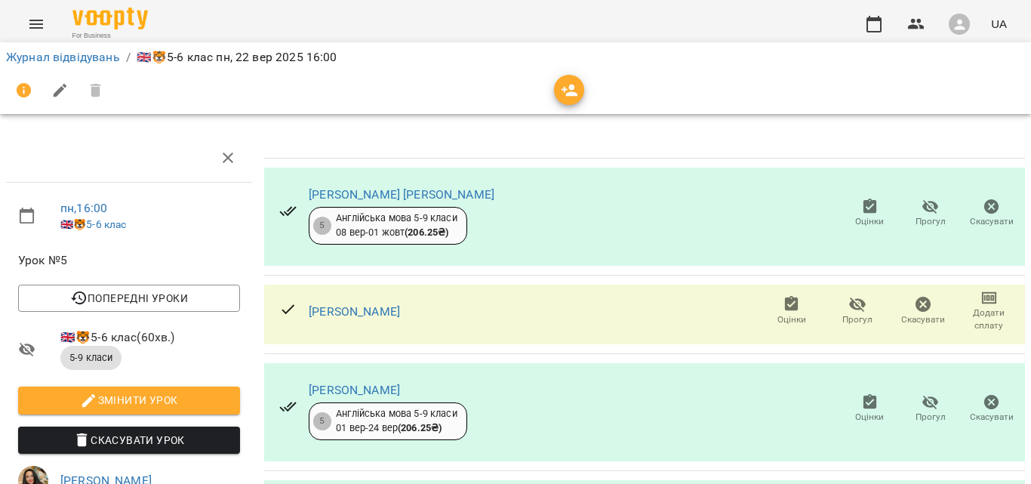
click at [48, 48] on div "Журнал відвідувань / 🇬🇧🐯5-6 клас пн, 22 вер 2025 16:00" at bounding box center [515, 57] width 1025 height 24
click at [51, 57] on link "Журнал відвідувань" at bounding box center [63, 57] width 114 height 14
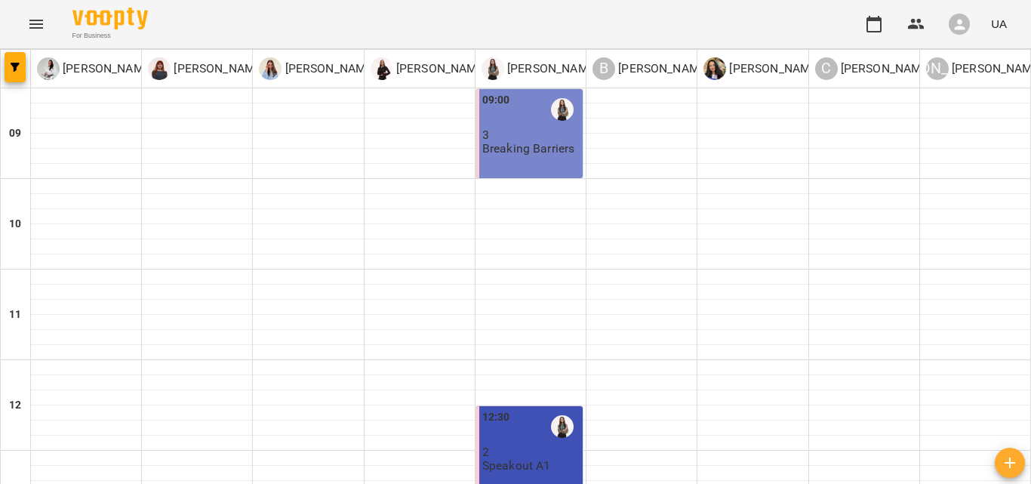
scroll to position [701, 0]
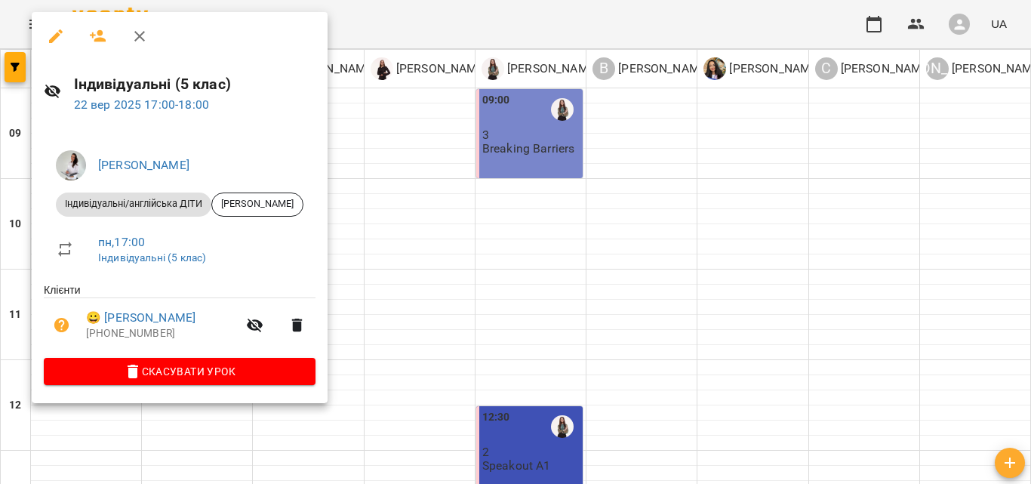
click at [511, 322] on div at bounding box center [515, 242] width 1031 height 484
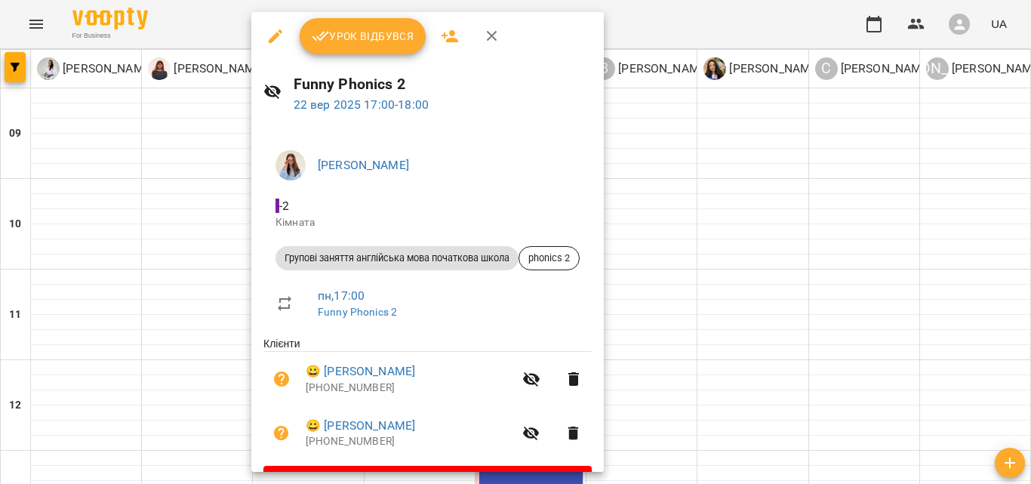
click at [339, 35] on span "Урок відбувся" at bounding box center [363, 36] width 103 height 18
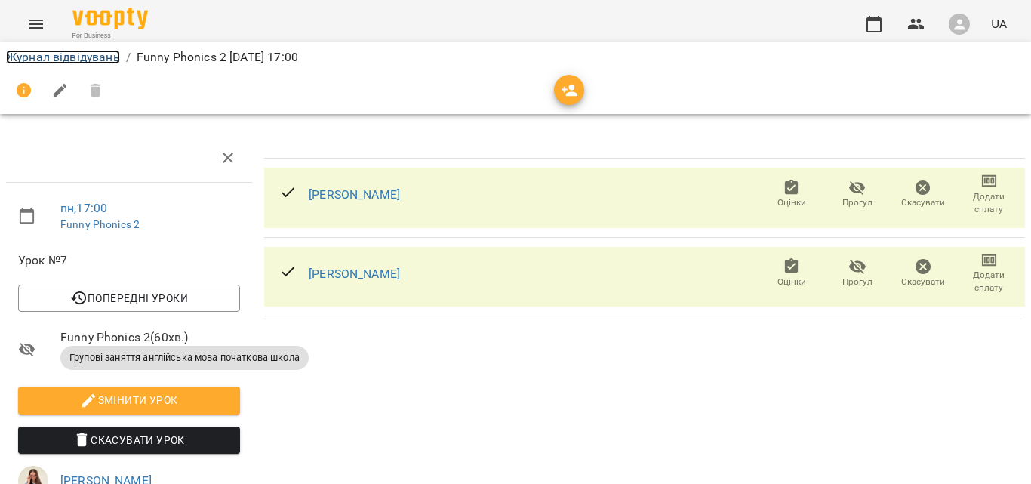
click at [83, 57] on link "Журнал відвідувань" at bounding box center [63, 57] width 114 height 14
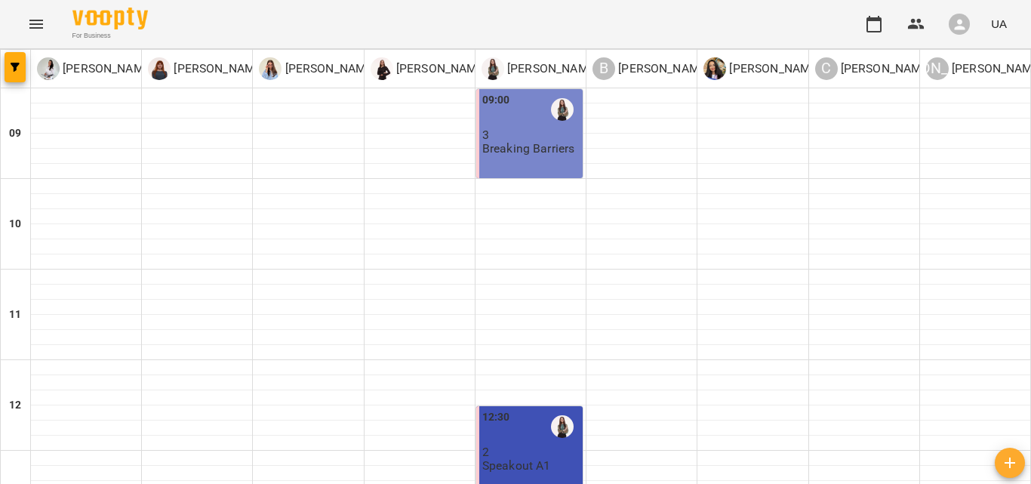
scroll to position [701, 0]
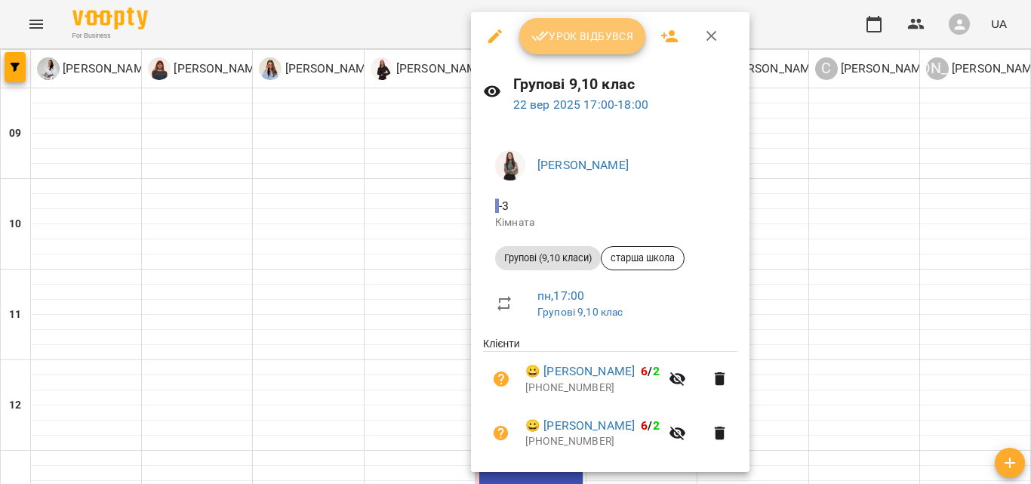
click at [578, 36] on span "Урок відбувся" at bounding box center [582, 36] width 103 height 18
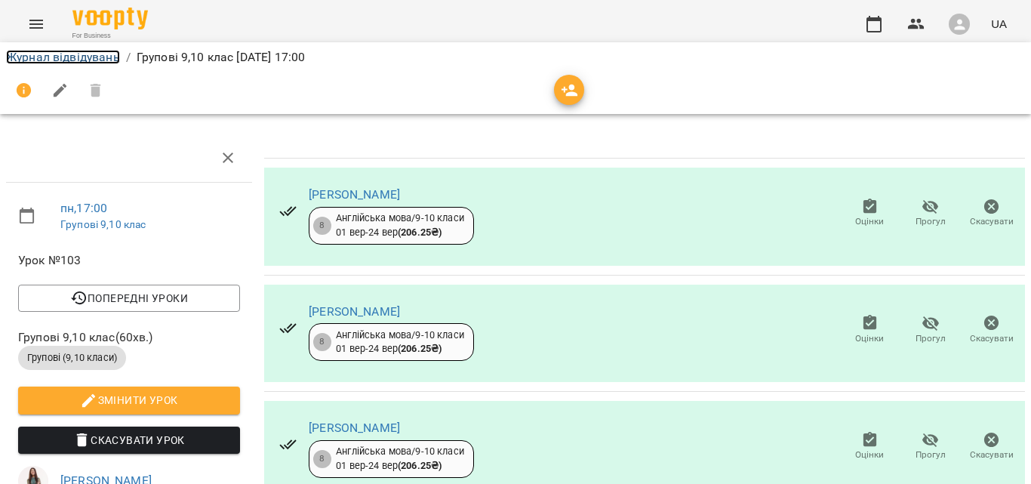
click at [60, 57] on link "Журнал відвідувань" at bounding box center [63, 57] width 114 height 14
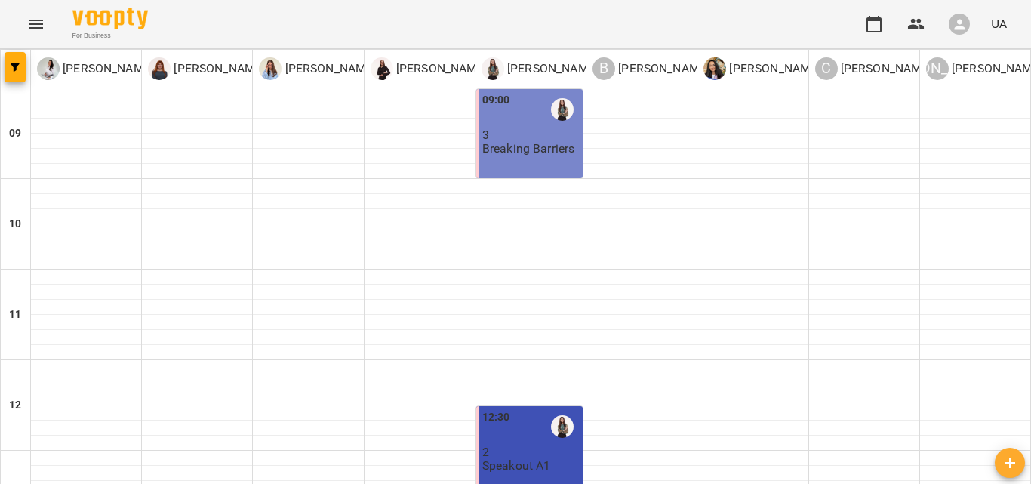
scroll to position [701, 0]
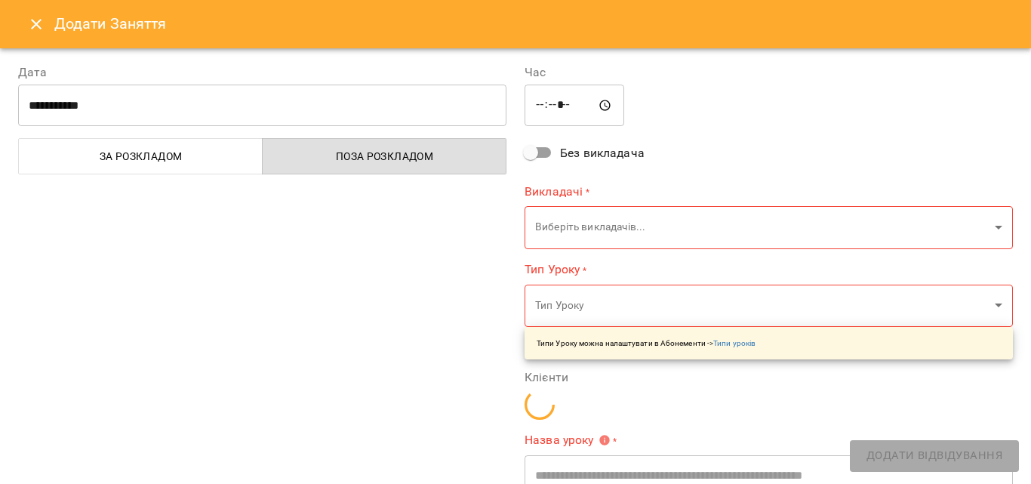
click at [32, 24] on icon "Close" at bounding box center [36, 24] width 18 height 18
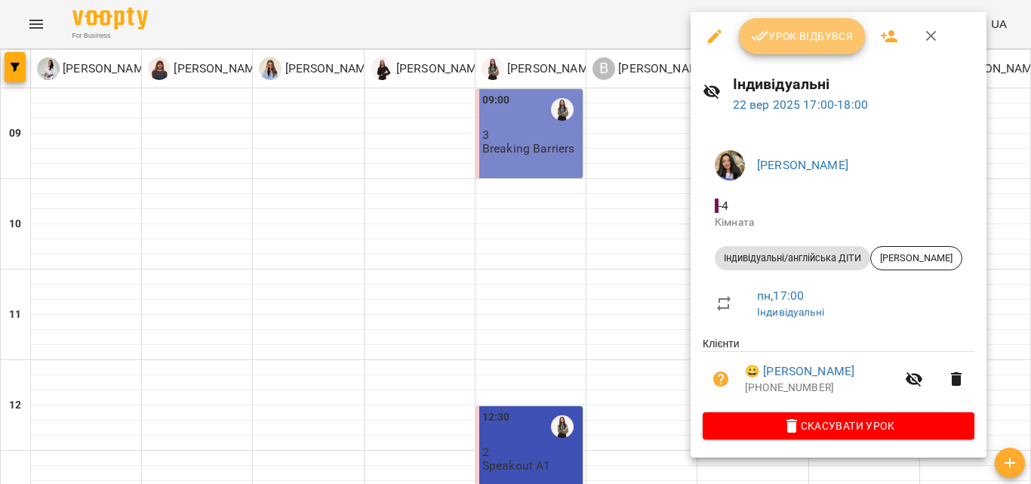
click at [784, 32] on span "Урок відбувся" at bounding box center [802, 36] width 103 height 18
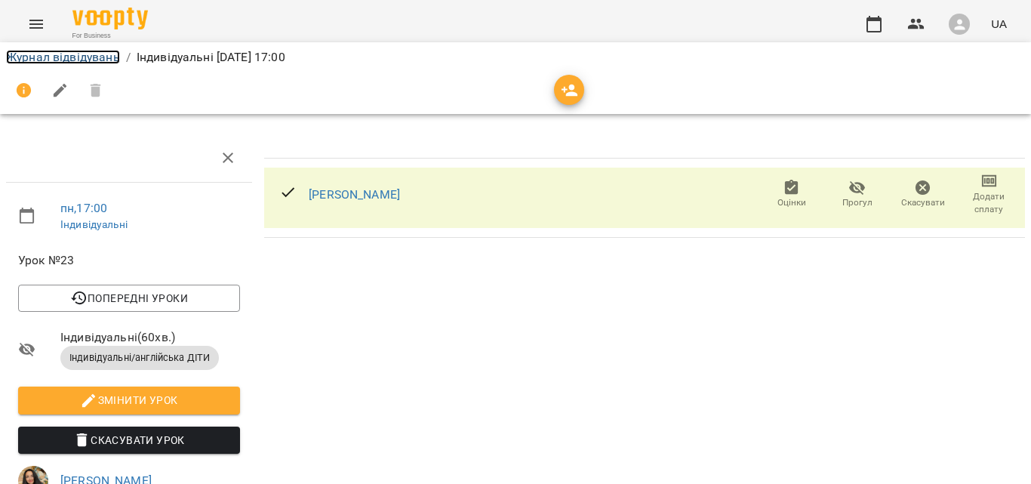
click at [66, 54] on link "Журнал відвідувань" at bounding box center [63, 57] width 114 height 14
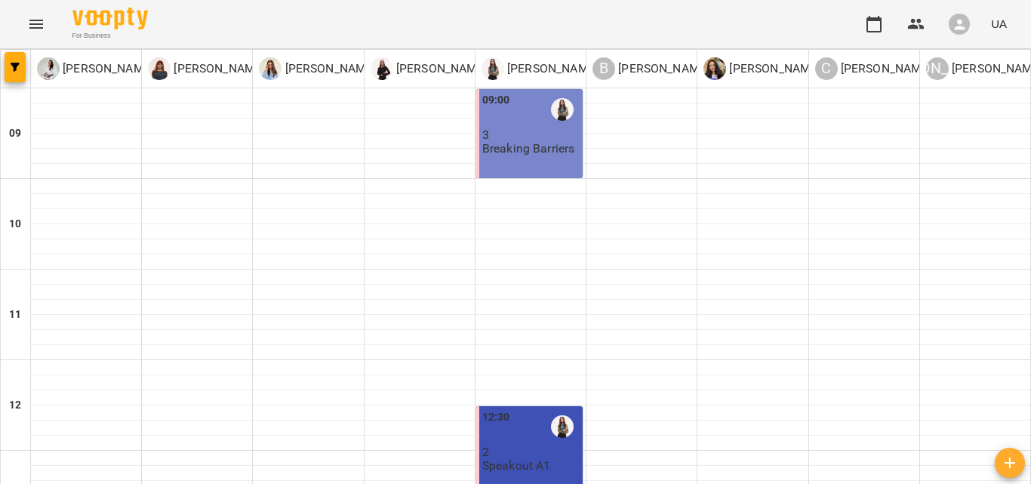
scroll to position [689, 0]
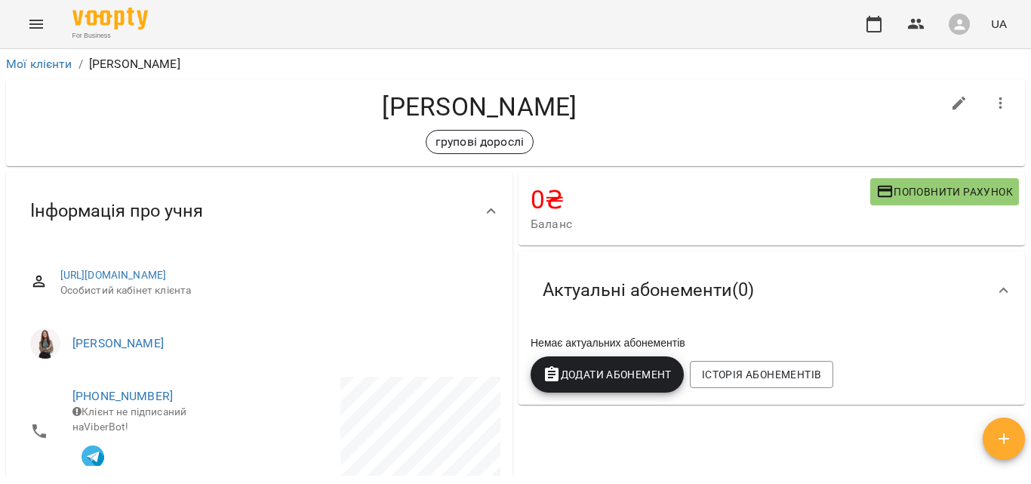
drag, startPoint x: 1031, startPoint y: 94, endPoint x: 1029, endPoint y: 148, distance: 54.4
click at [1029, 148] on div "**********" at bounding box center [515, 291] width 1031 height 484
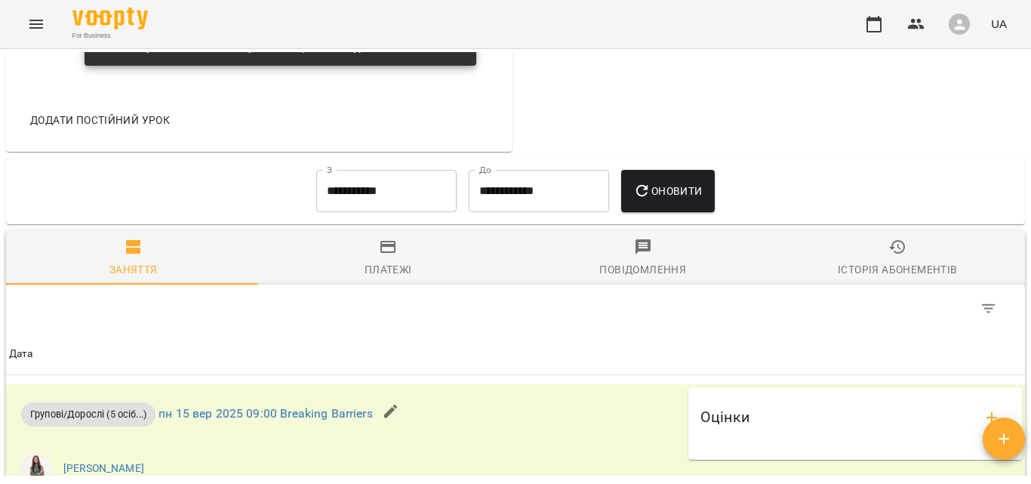
scroll to position [750, 0]
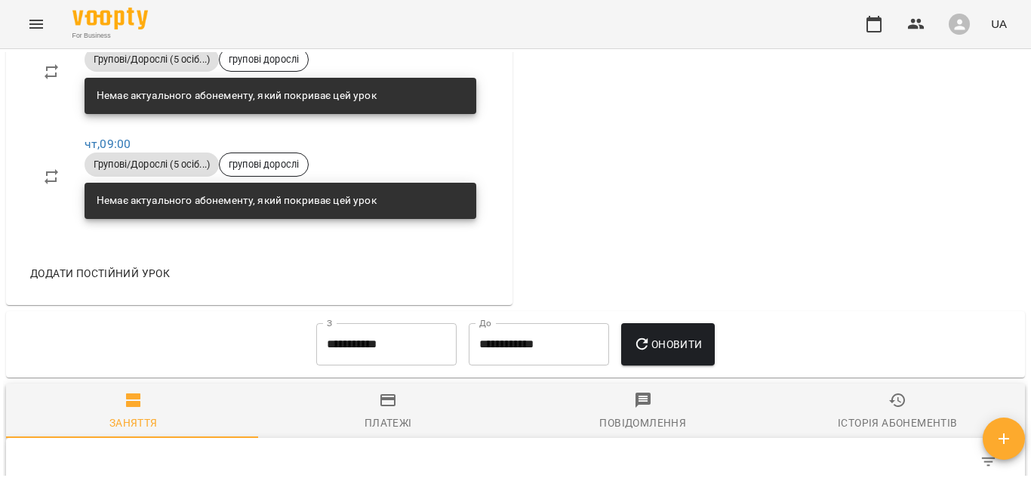
click at [944, 432] on div "Історія абонементів" at bounding box center [897, 423] width 119 height 18
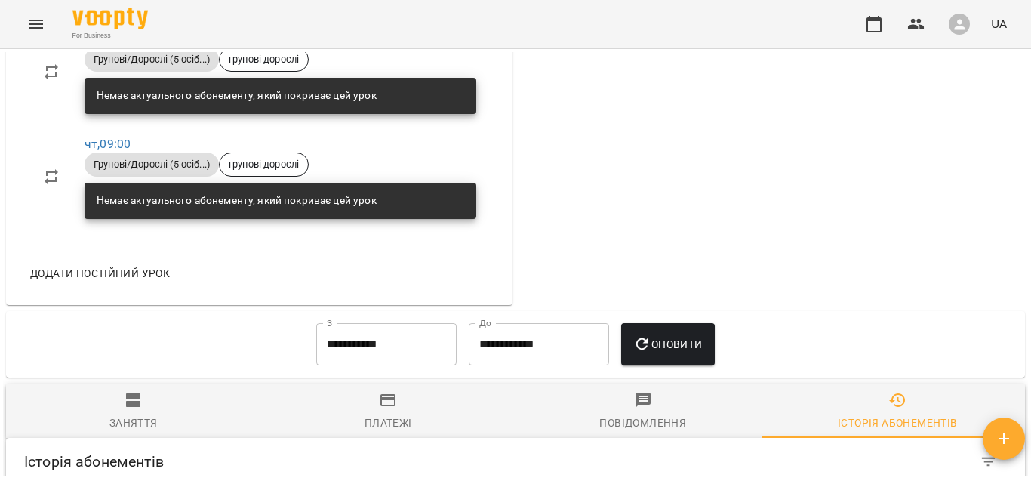
click at [1031, 313] on div "**********" at bounding box center [515, 291] width 1031 height 484
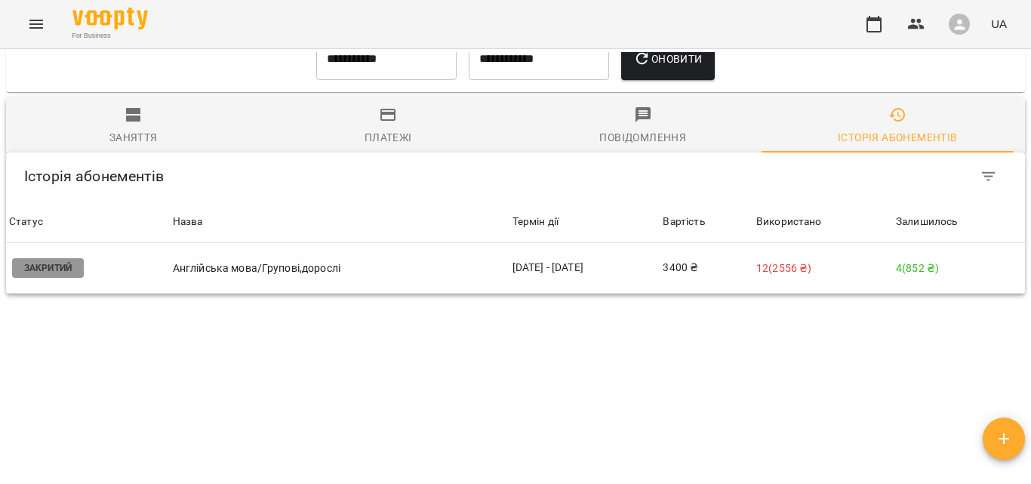
scroll to position [1059, 0]
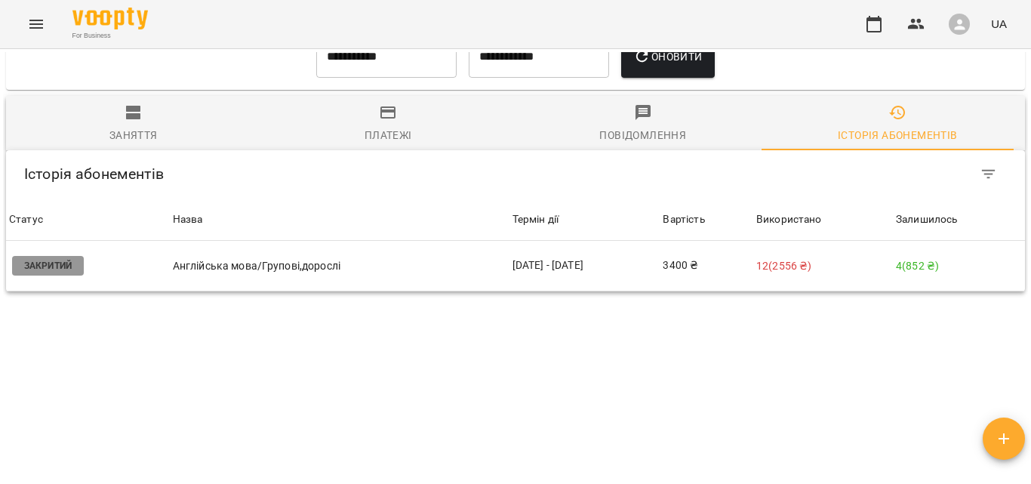
click at [1031, 397] on div "**********" at bounding box center [515, 291] width 1031 height 484
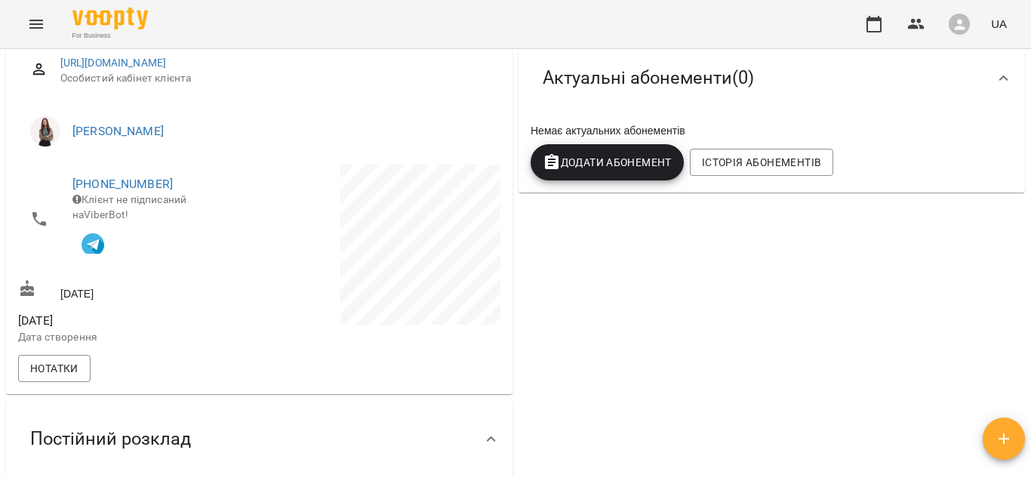
scroll to position [99, 0]
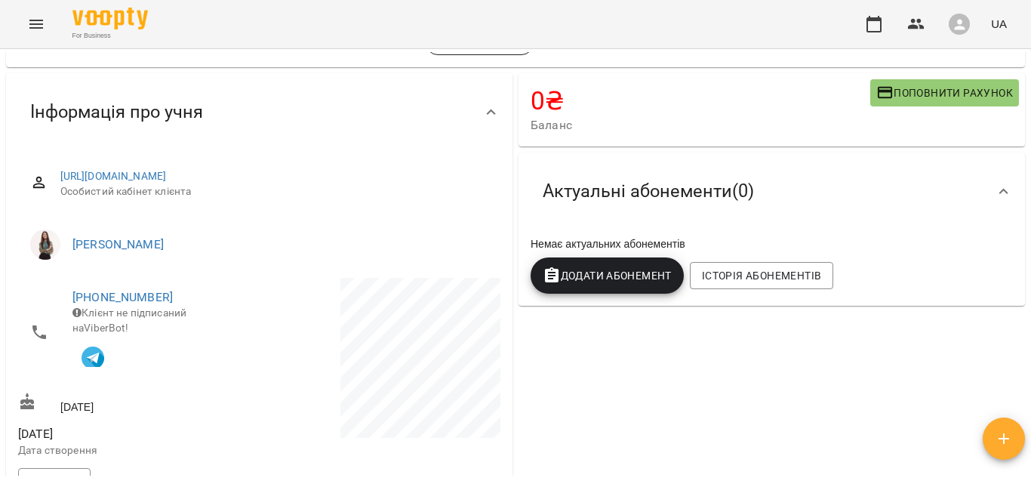
click at [612, 274] on span "Додати Абонемент" at bounding box center [607, 275] width 129 height 18
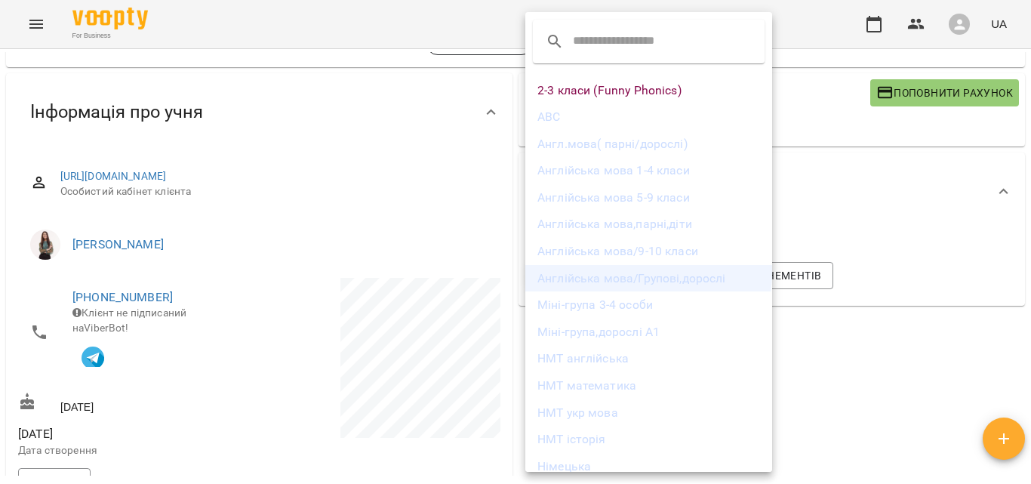
click at [608, 272] on li "Англійська мова/Групові,дорослі" at bounding box center [648, 278] width 247 height 27
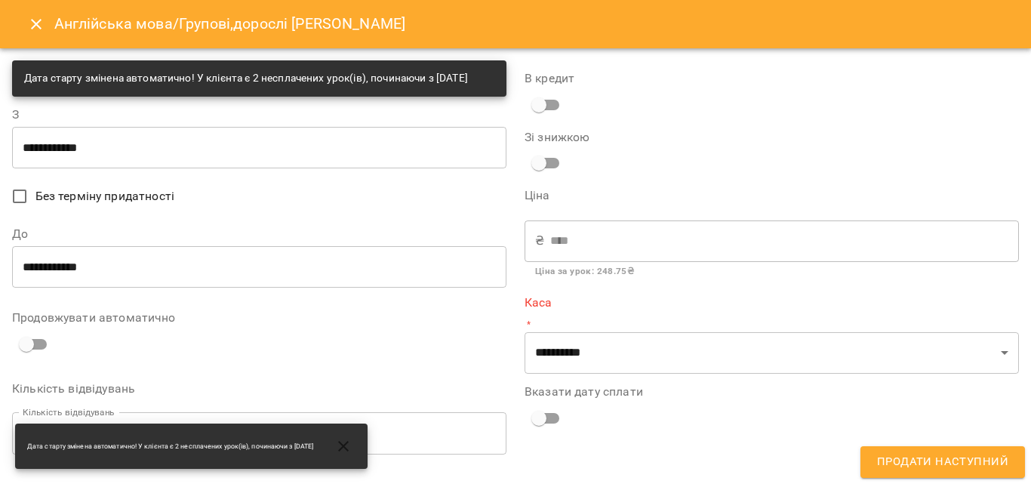
click at [136, 168] on input "**********" at bounding box center [259, 147] width 494 height 42
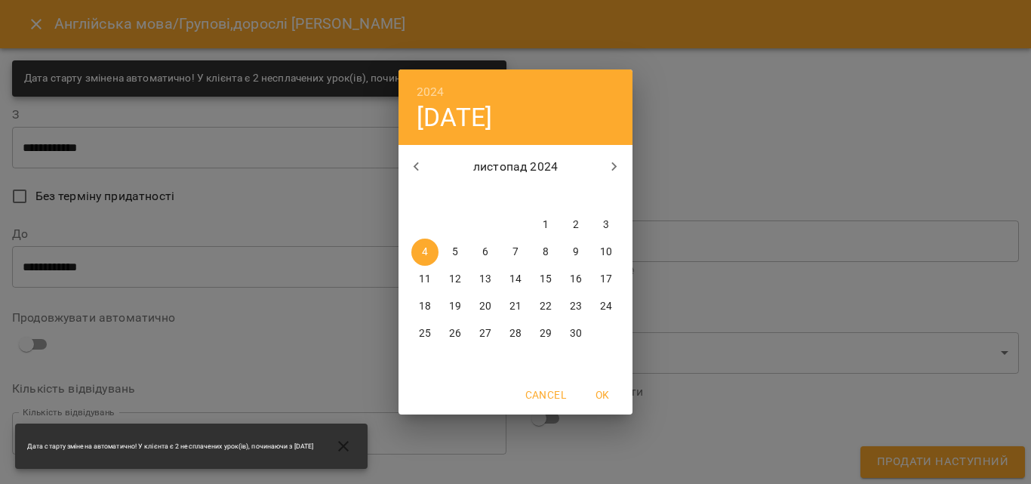
click at [606, 158] on icon "button" at bounding box center [614, 167] width 18 height 18
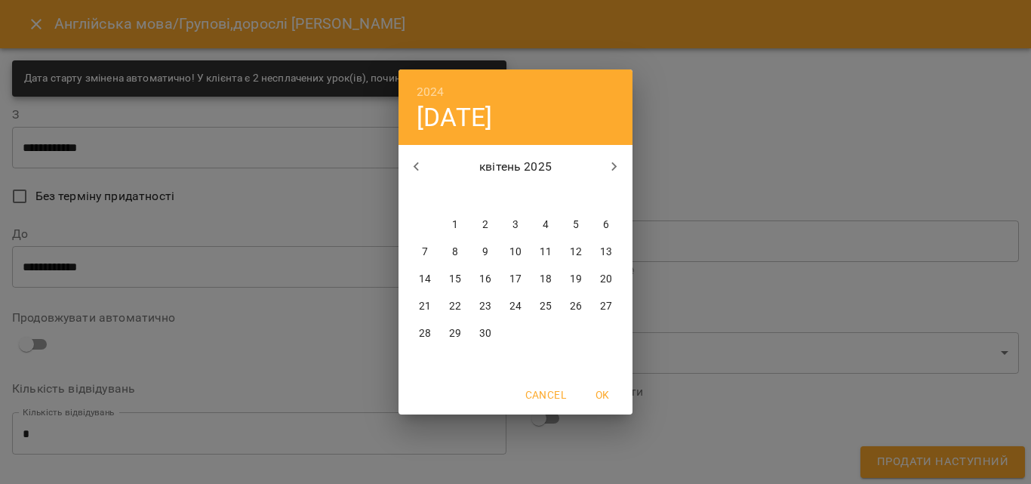
click at [606, 158] on icon "button" at bounding box center [614, 167] width 18 height 18
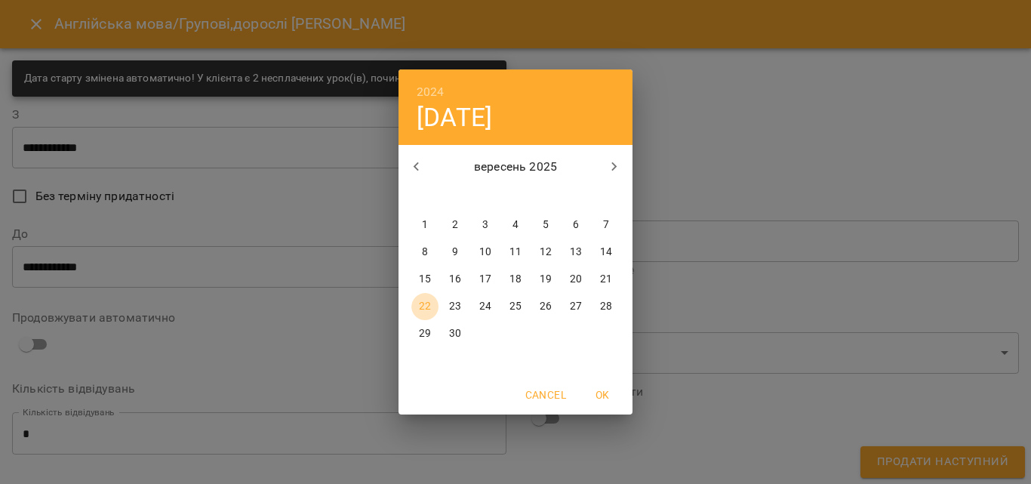
click at [420, 305] on p "22" at bounding box center [425, 306] width 12 height 15
type input "**********"
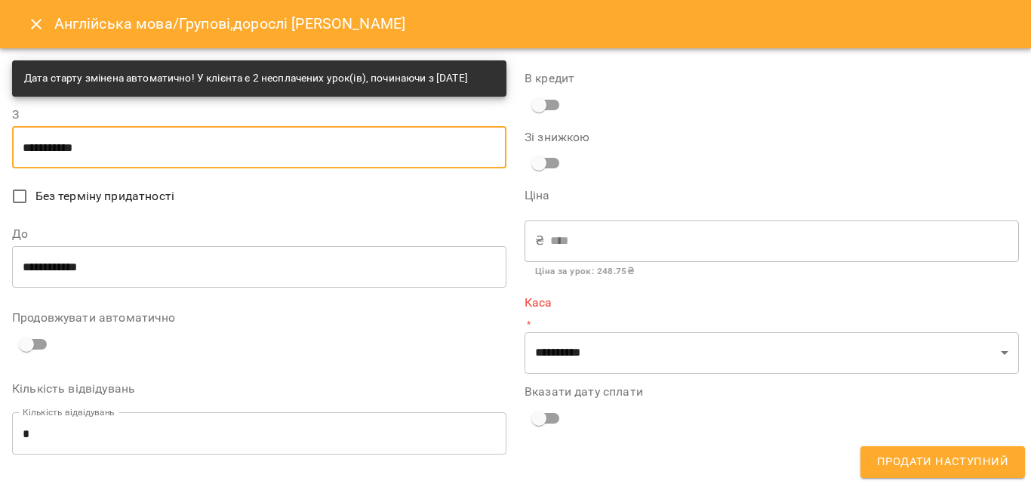
click at [95, 288] on input "**********" at bounding box center [259, 266] width 494 height 42
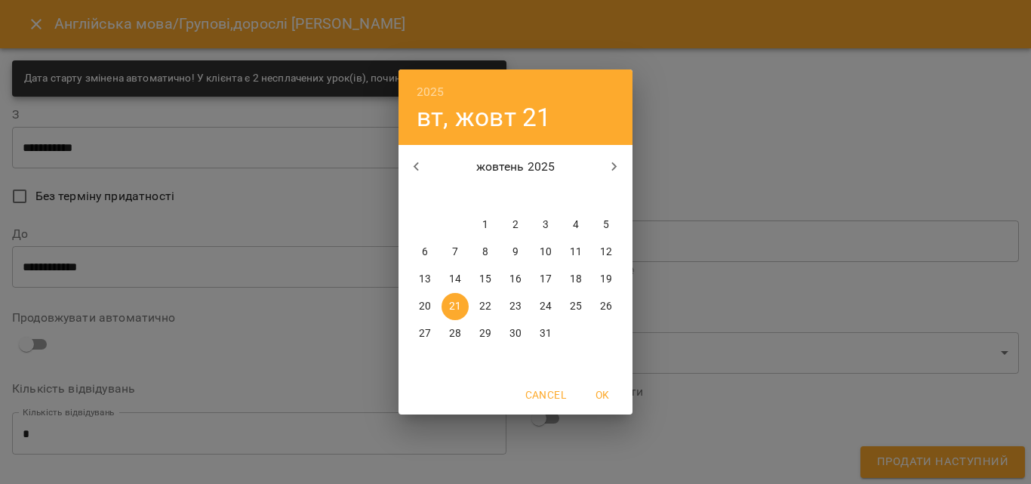
click at [411, 168] on icon "button" at bounding box center [417, 167] width 18 height 18
click at [614, 168] on icon "button" at bounding box center [614, 167] width 18 height 18
click at [514, 276] on p "16" at bounding box center [516, 279] width 12 height 15
type input "**********"
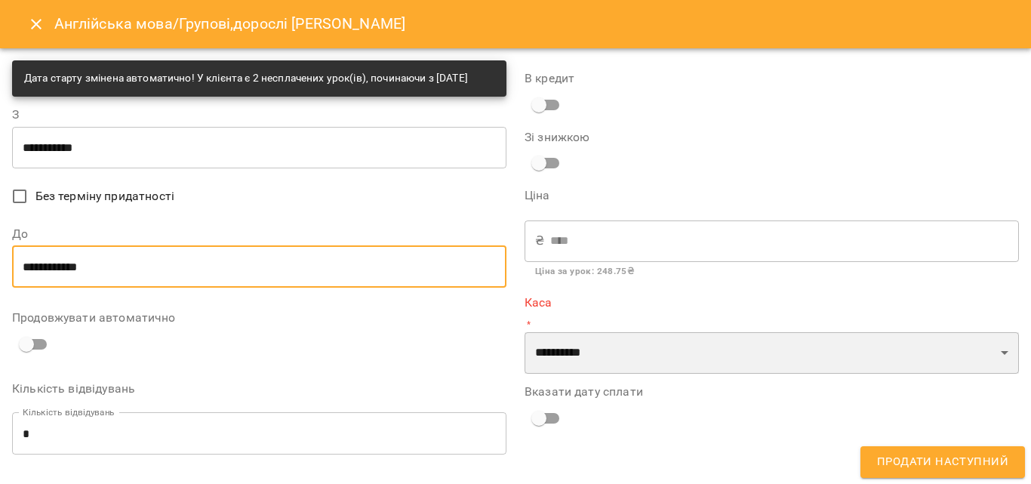
click at [593, 359] on select "**********" at bounding box center [772, 353] width 494 height 42
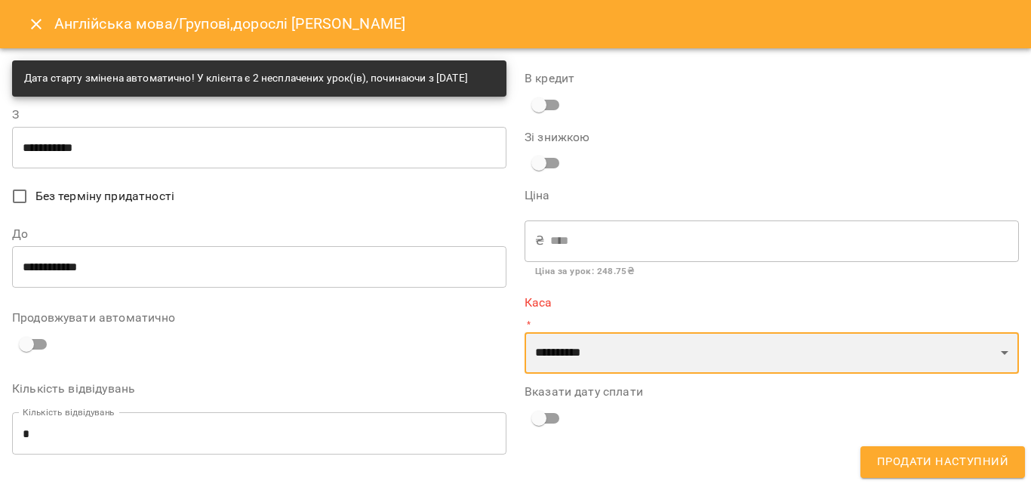
select select "****"
click at [525, 332] on select "**********" at bounding box center [772, 353] width 494 height 42
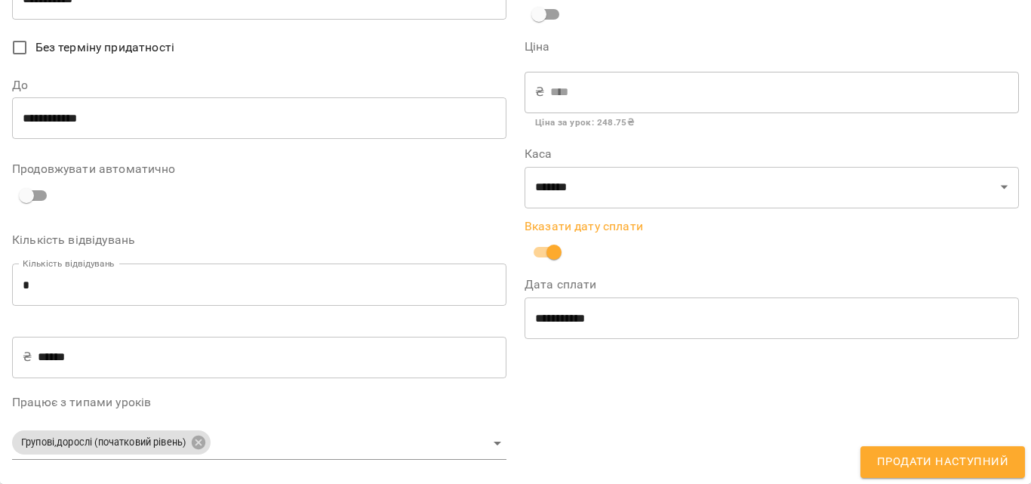
scroll to position [164, 0]
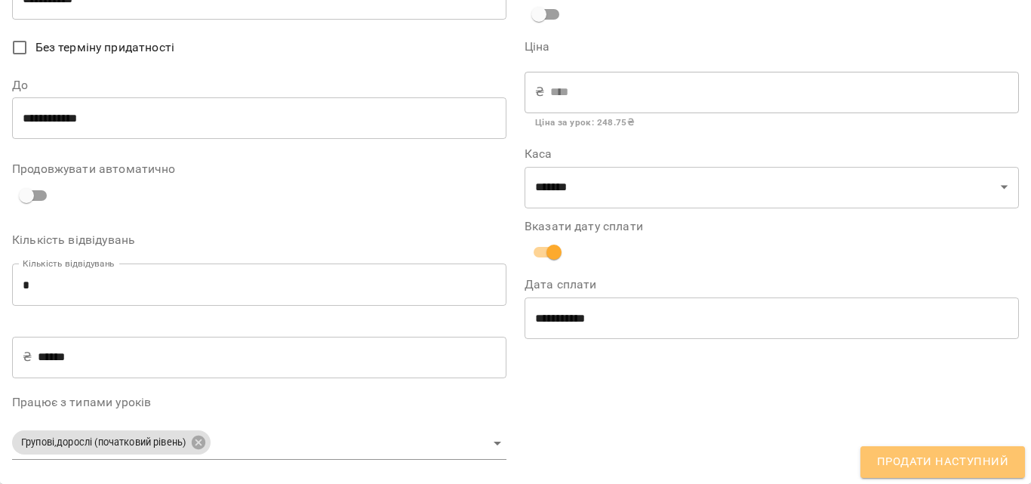
click at [962, 462] on span "Продати наступний" at bounding box center [942, 462] width 131 height 20
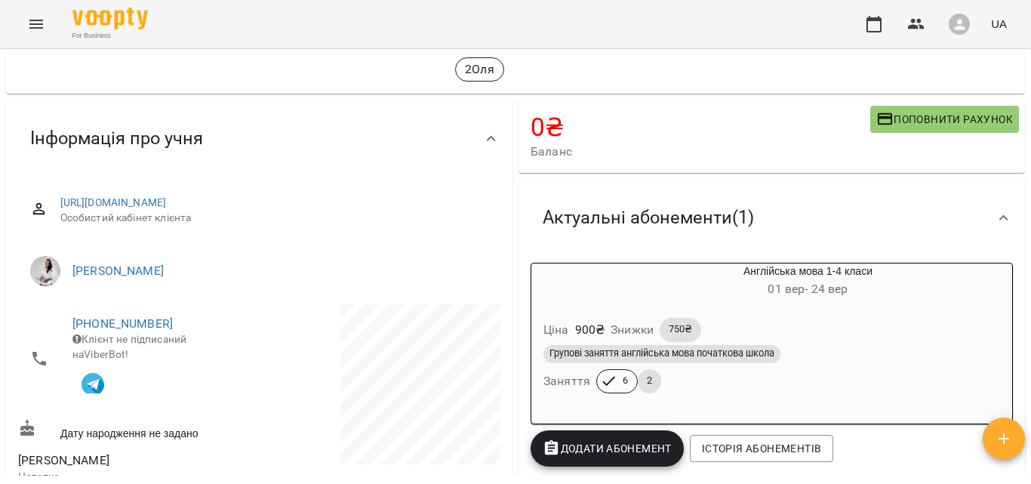
scroll to position [75, 0]
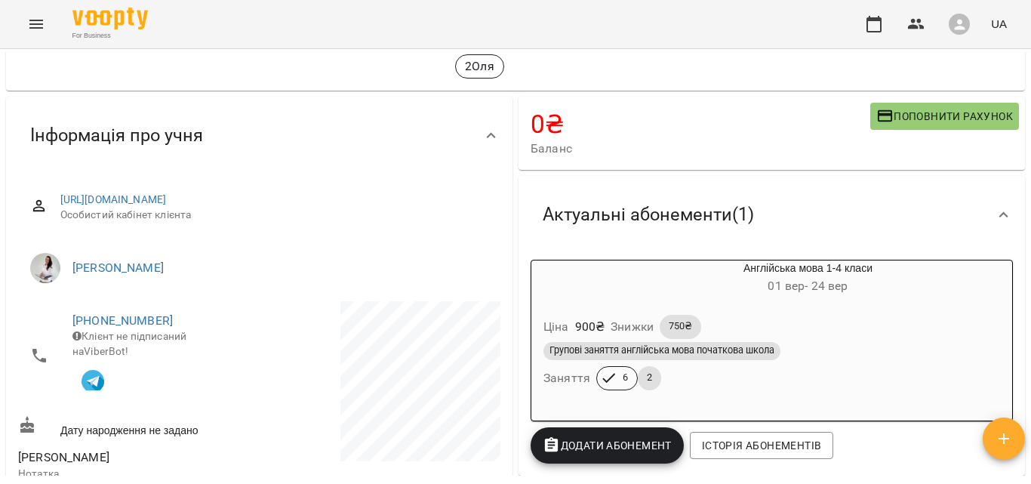
click at [990, 113] on span "Поповнити рахунок" at bounding box center [945, 116] width 137 height 18
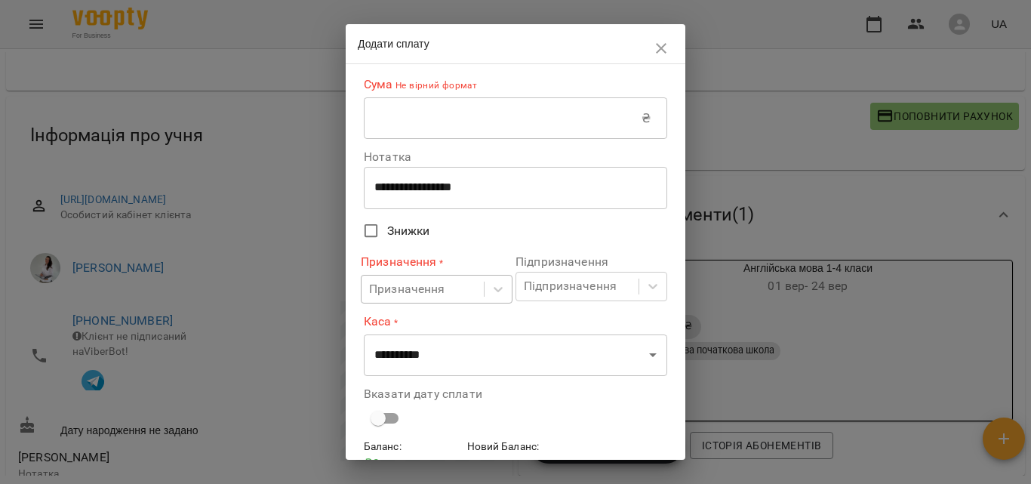
click at [436, 295] on div "Призначення" at bounding box center [407, 289] width 76 height 18
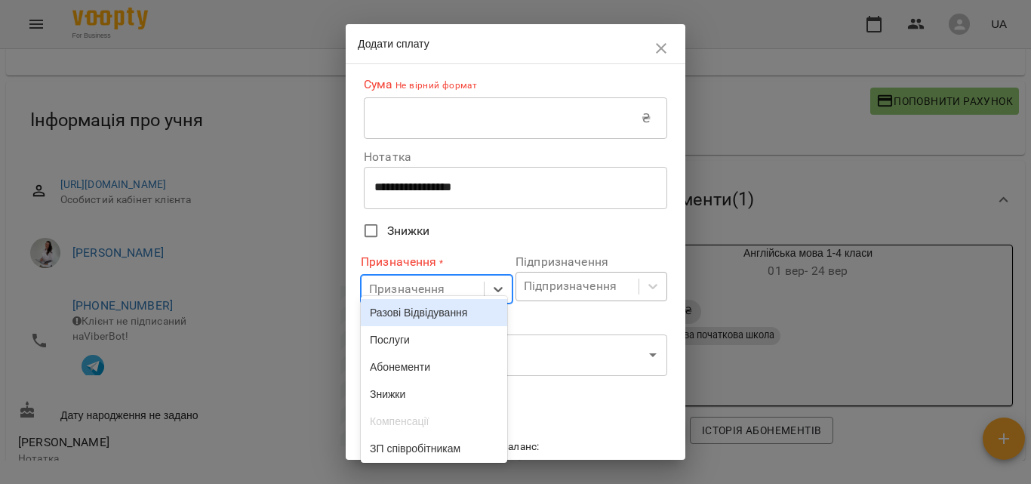
scroll to position [16, 0]
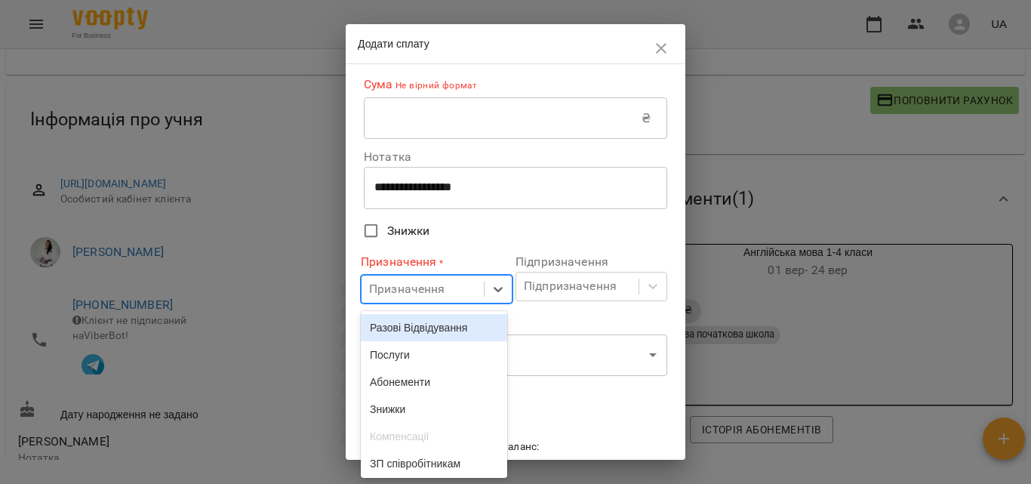
click at [454, 329] on div "Разові Відвідування" at bounding box center [434, 327] width 146 height 27
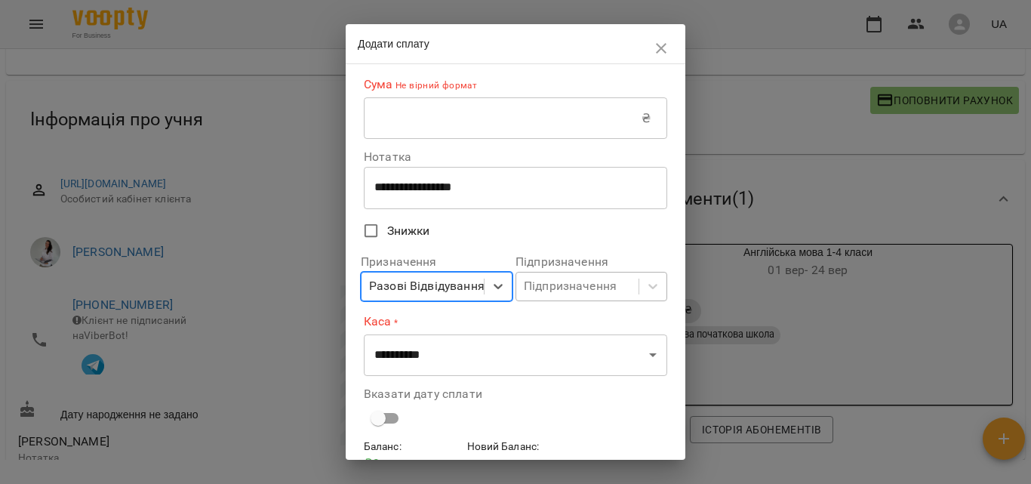
click at [572, 296] on body "For Business UA Мої клієнти / Опрощенко [PERSON_NAME] Опрощенко [PERSON_NAME] 2…" at bounding box center [515, 250] width 1031 height 533
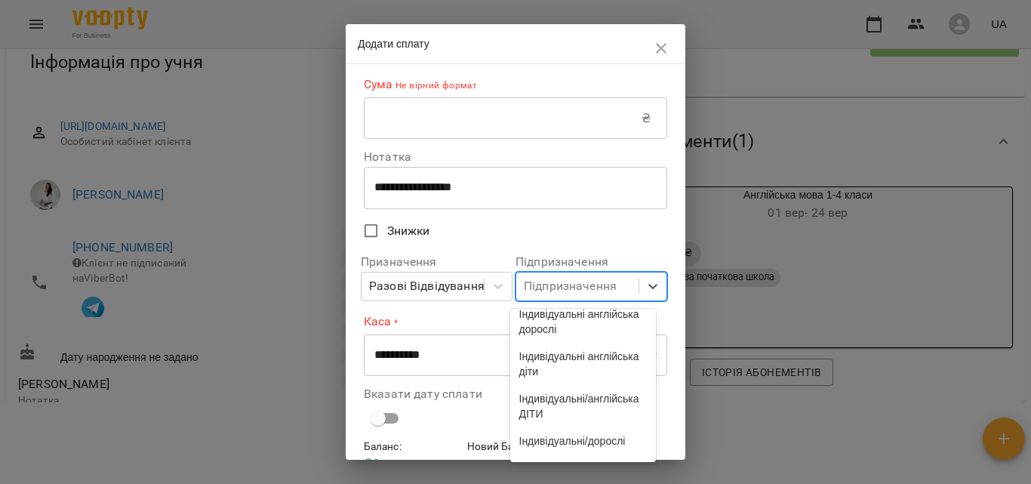
scroll to position [124, 0]
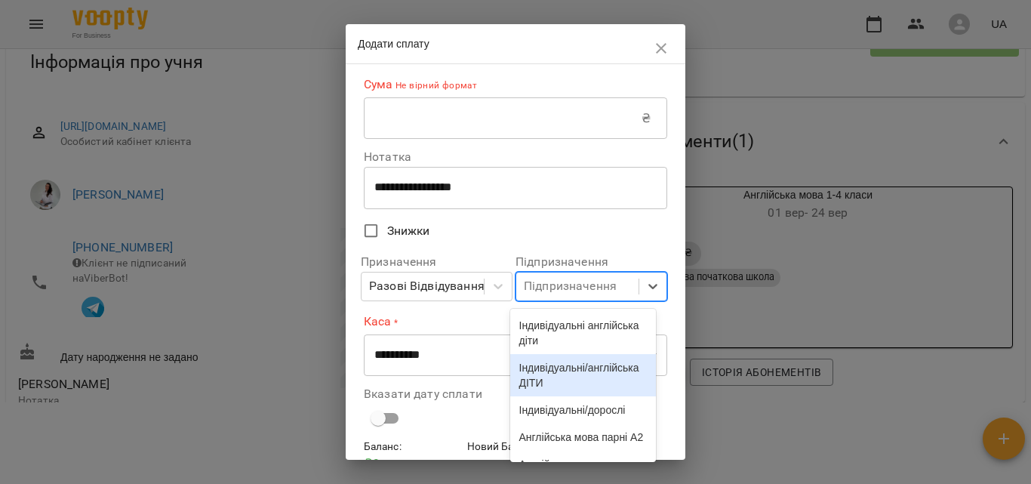
click at [586, 395] on div "Індивідуальні/англійська ДІТИ" at bounding box center [583, 375] width 146 height 42
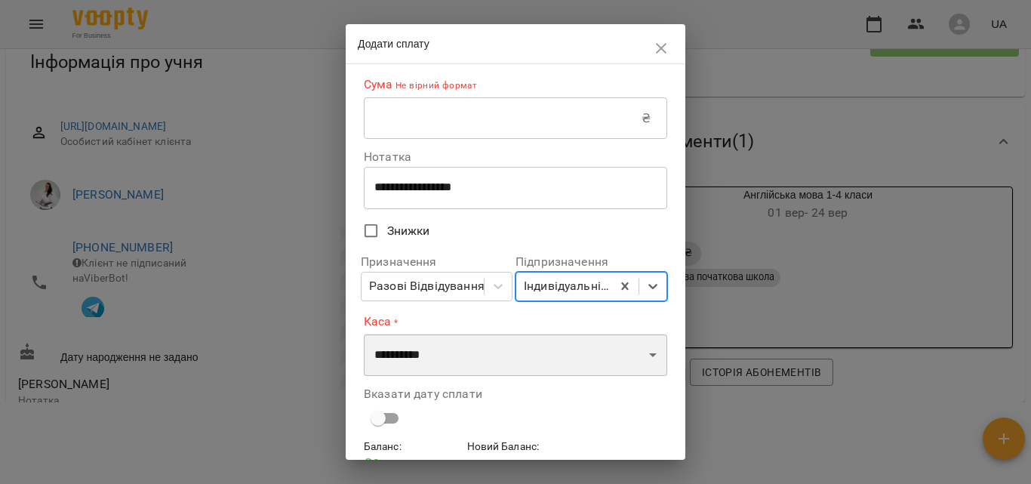
click at [550, 374] on select "**********" at bounding box center [515, 355] width 303 height 42
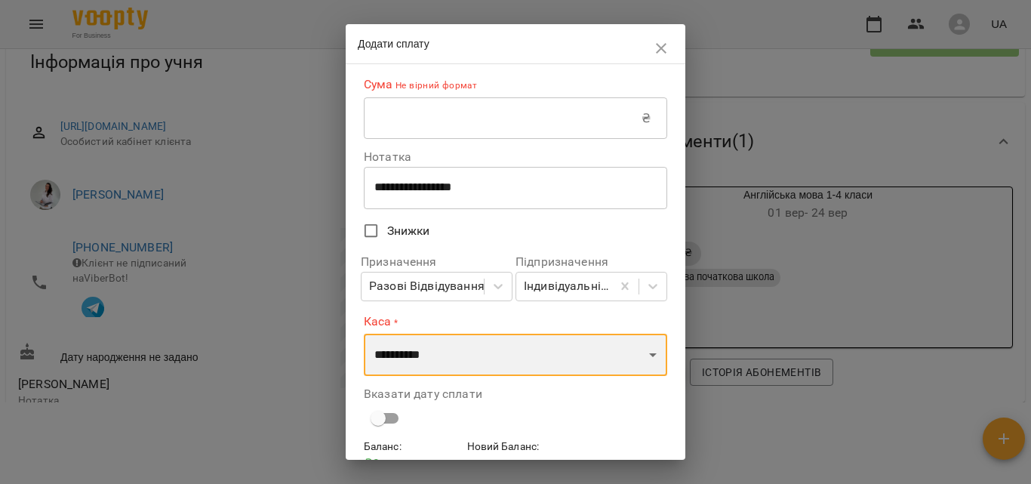
select select "****"
click at [364, 334] on select "**********" at bounding box center [515, 355] width 303 height 42
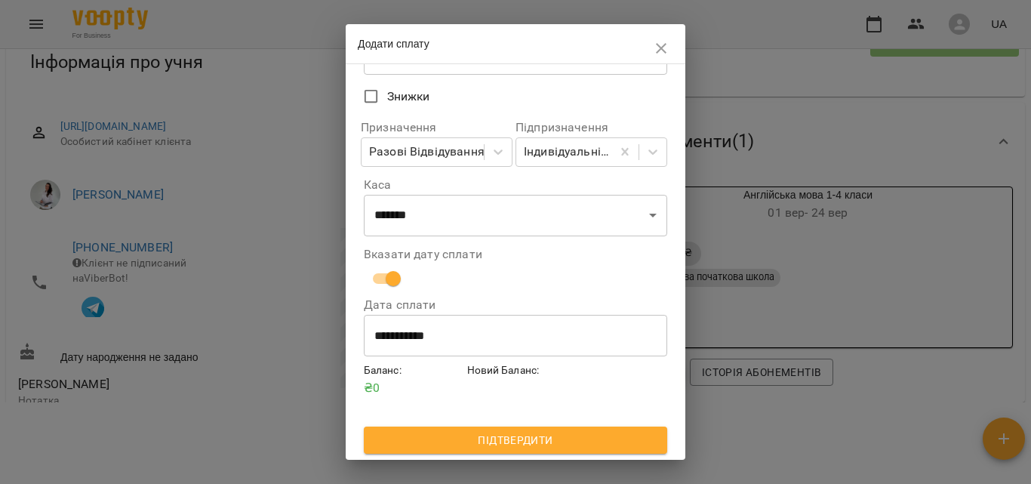
scroll to position [0, 0]
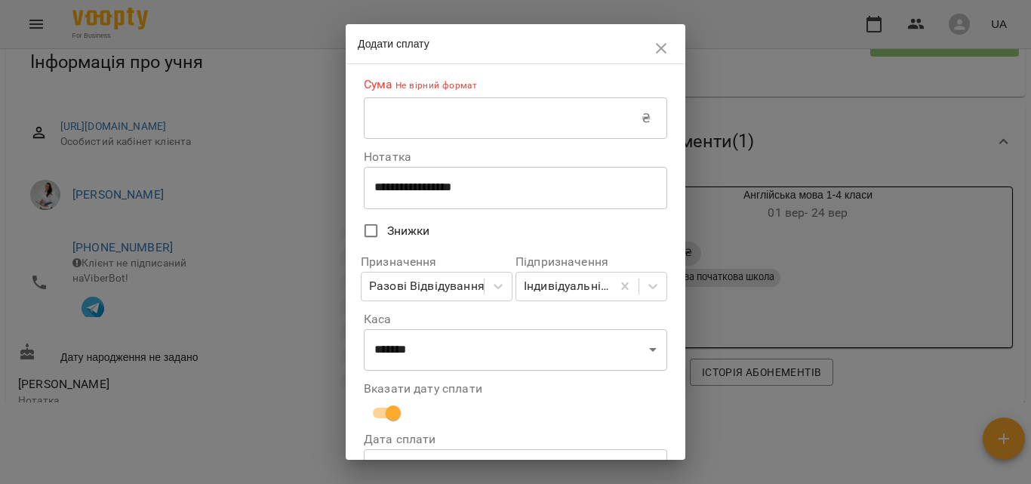
click at [467, 122] on input "text" at bounding box center [503, 118] width 278 height 42
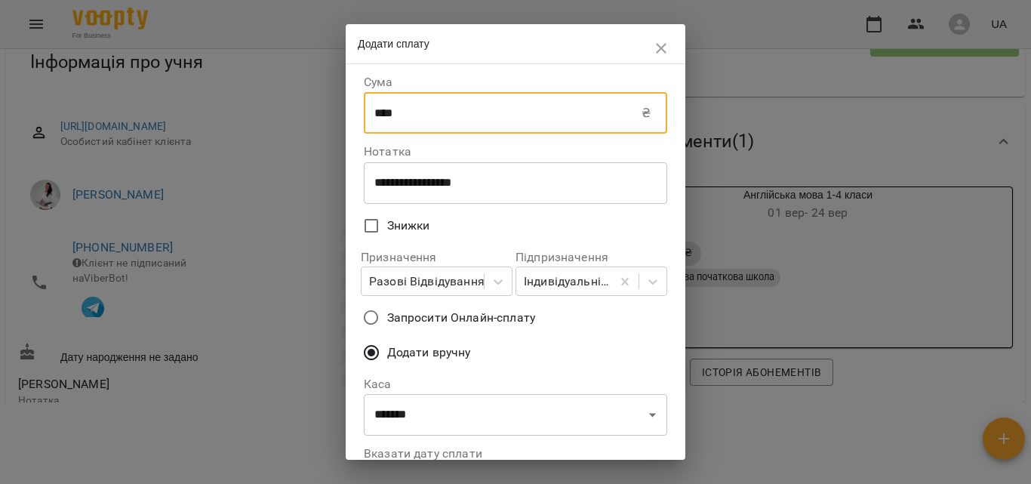
type input "****"
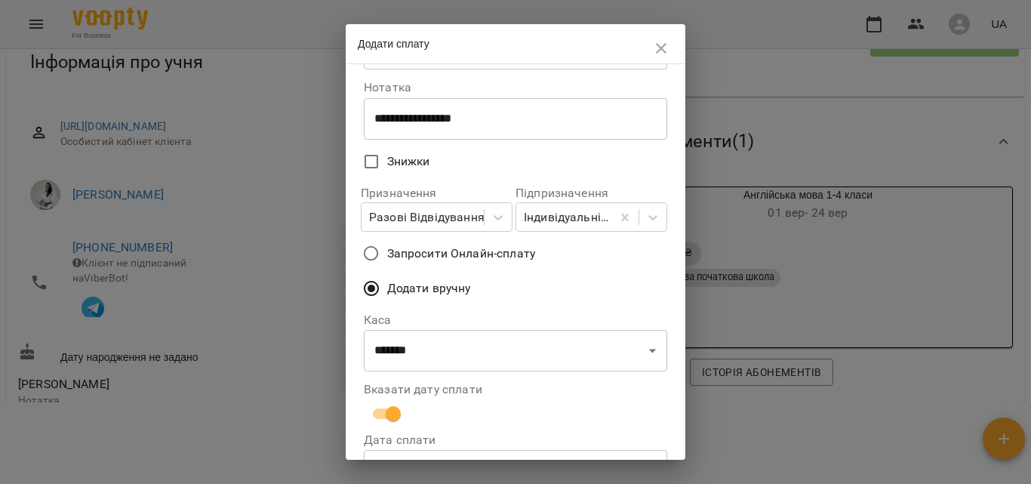
scroll to position [202, 0]
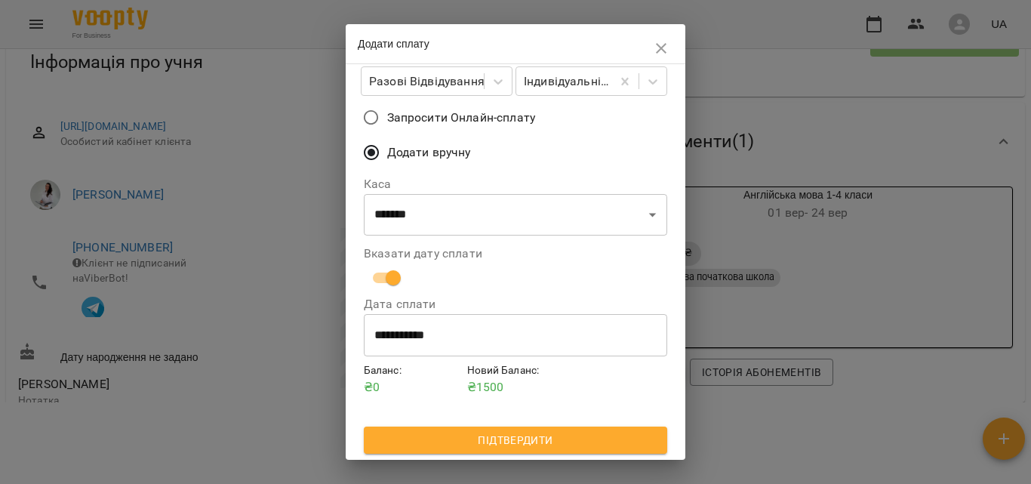
click at [555, 439] on span "Підтвердити" at bounding box center [515, 440] width 279 height 18
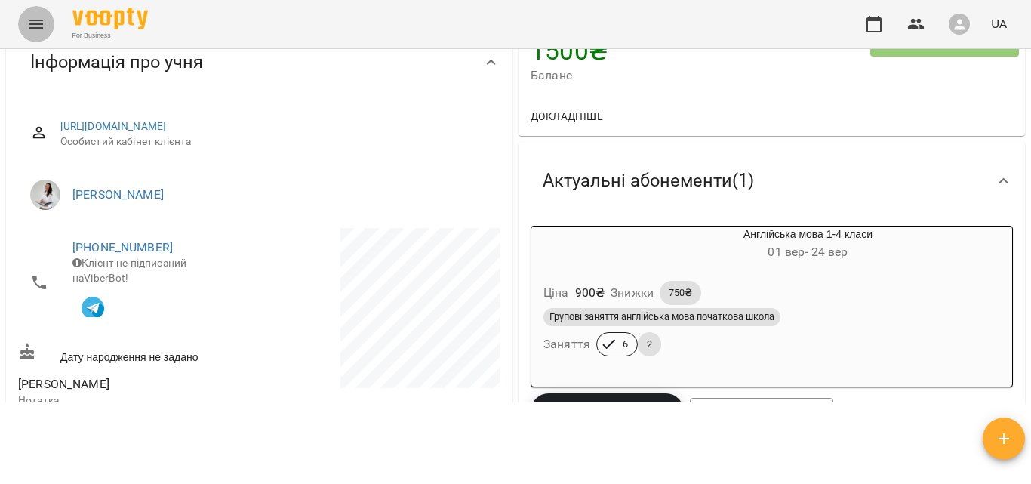
click at [32, 35] on button "Menu" at bounding box center [36, 24] width 36 height 36
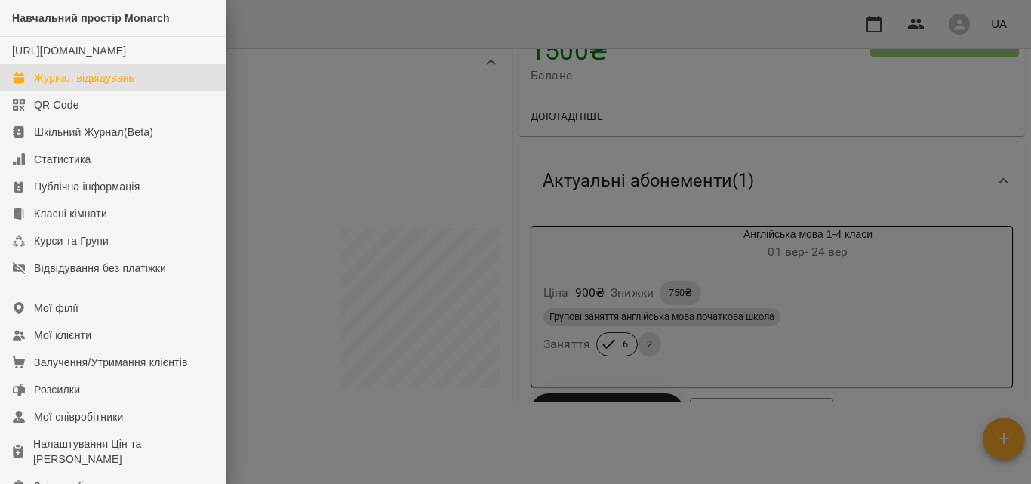
click at [56, 91] on link "Журнал відвідувань" at bounding box center [113, 77] width 226 height 27
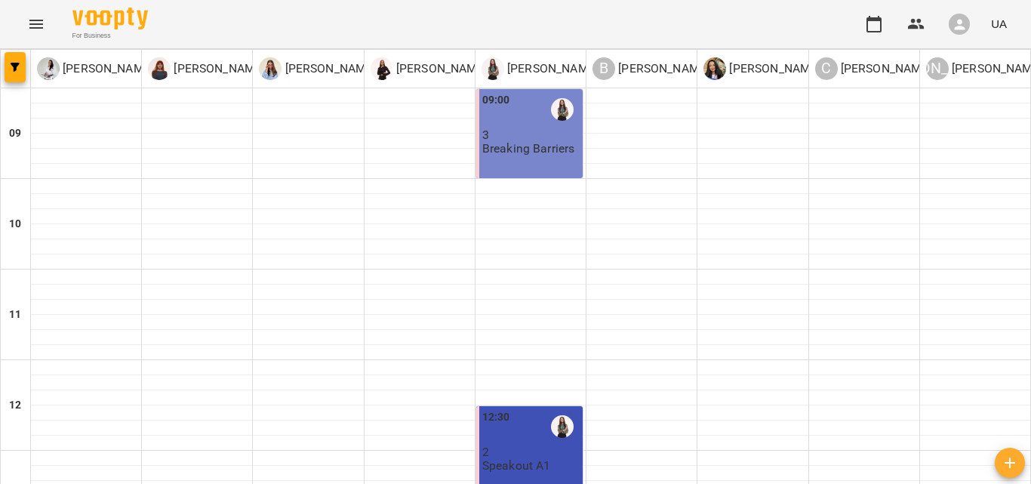
click at [38, 35] on button "Menu" at bounding box center [36, 24] width 36 height 36
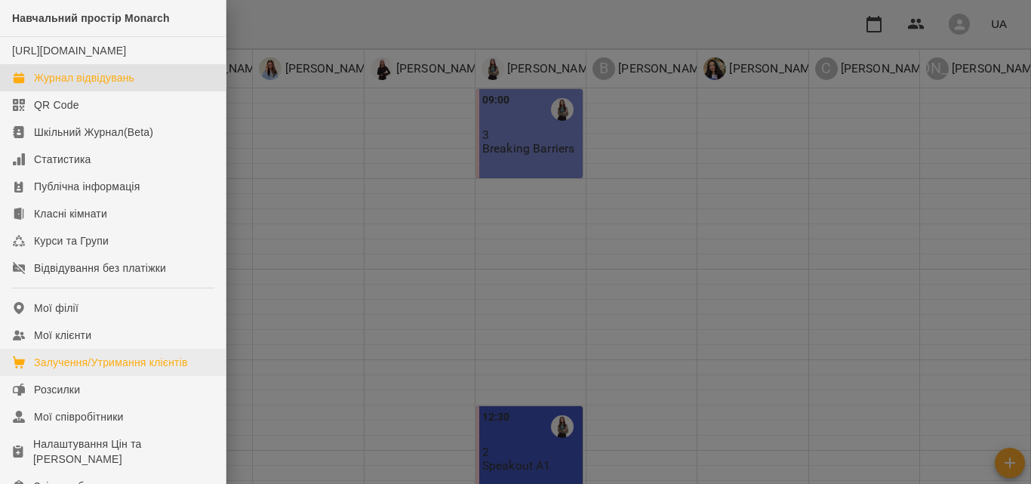
scroll to position [267, 0]
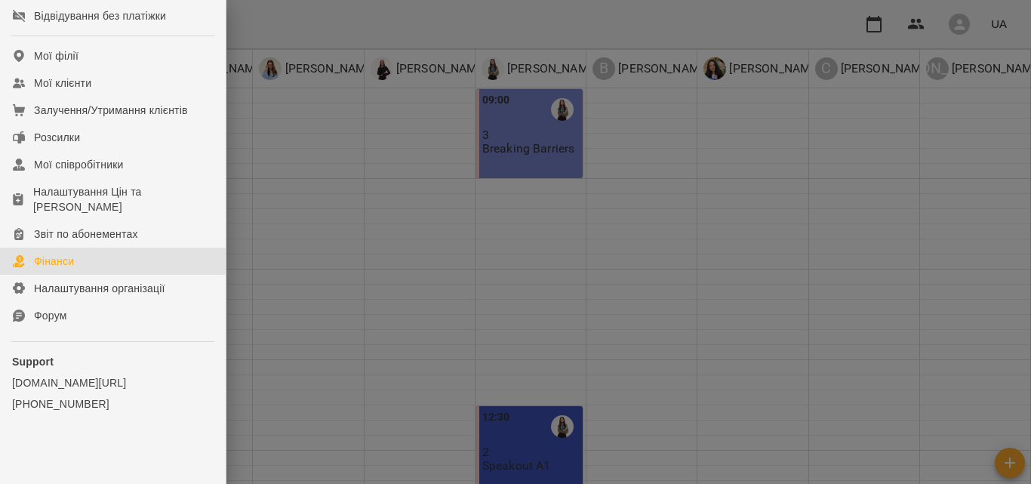
click at [106, 253] on link "Фінанси" at bounding box center [113, 261] width 226 height 27
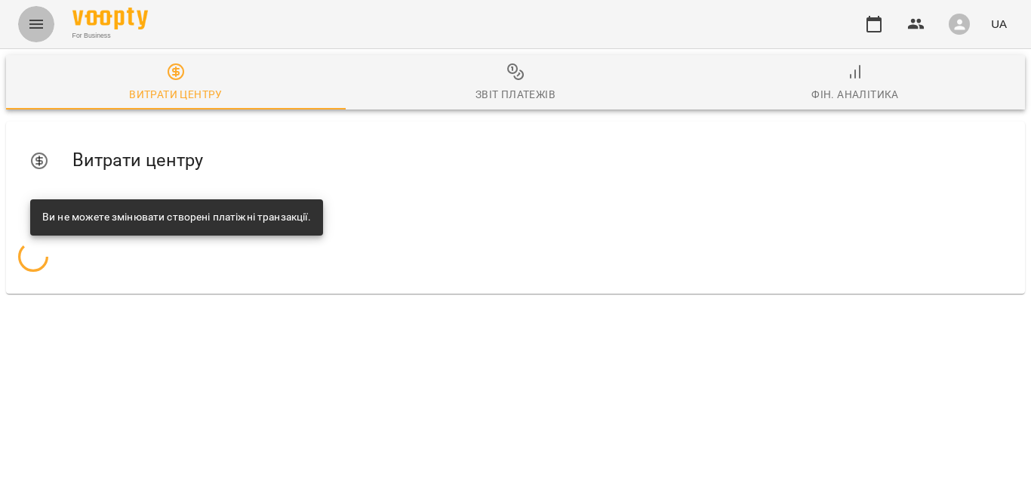
click at [35, 37] on button "Menu" at bounding box center [36, 24] width 36 height 36
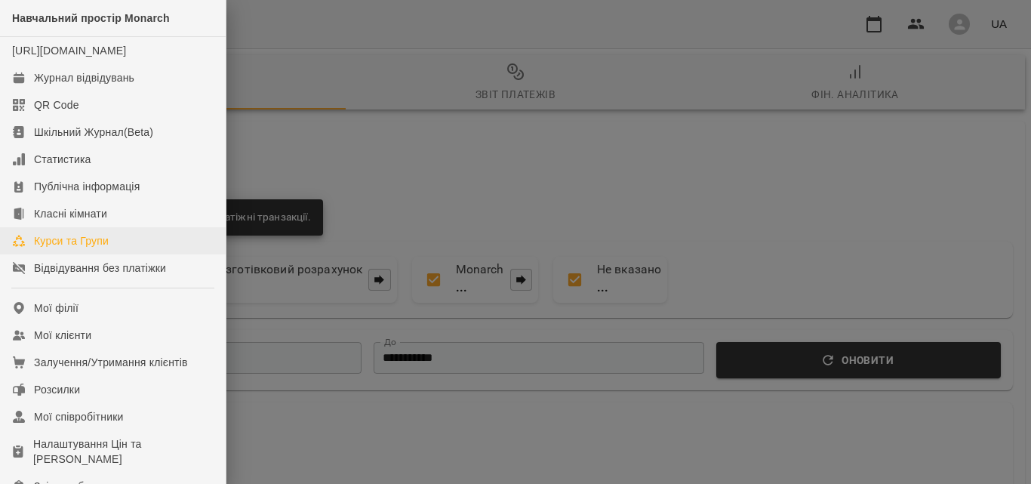
scroll to position [267, 0]
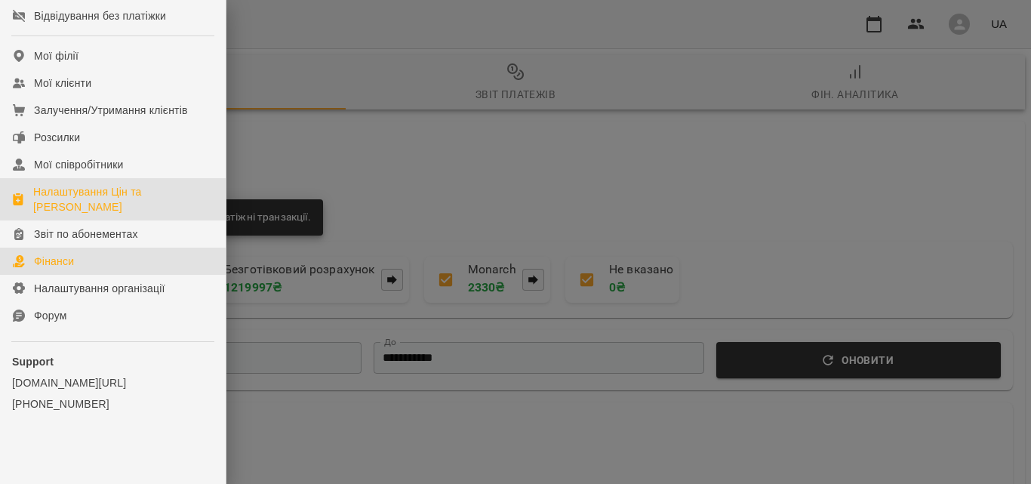
click at [137, 202] on div "Налаштування Цін та [PERSON_NAME]" at bounding box center [123, 199] width 180 height 30
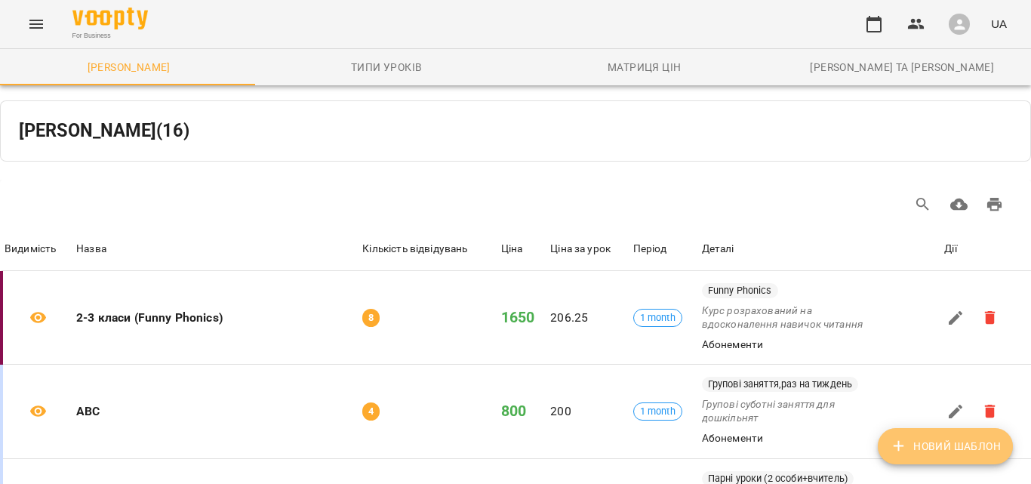
click at [892, 448] on icon "button" at bounding box center [899, 446] width 18 height 18
select select "*****"
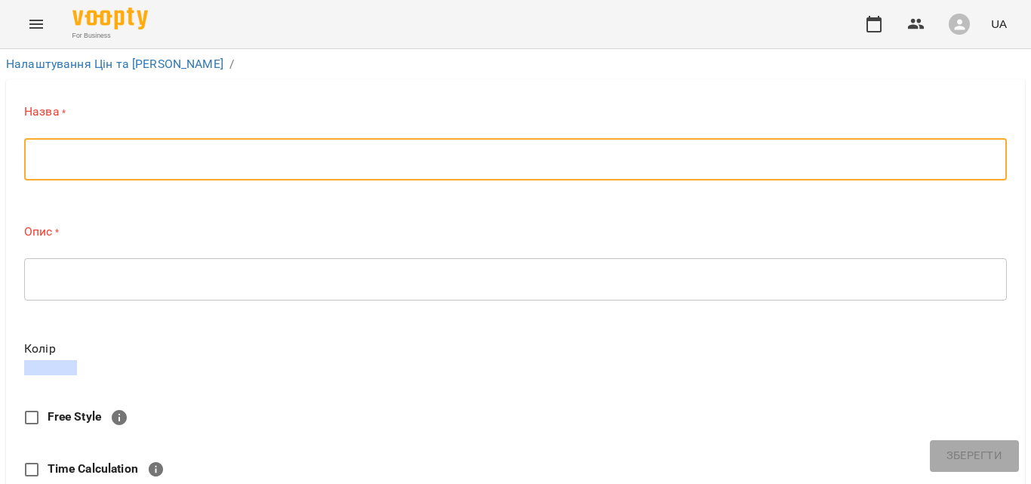
click at [347, 157] on textarea at bounding box center [516, 160] width 962 height 14
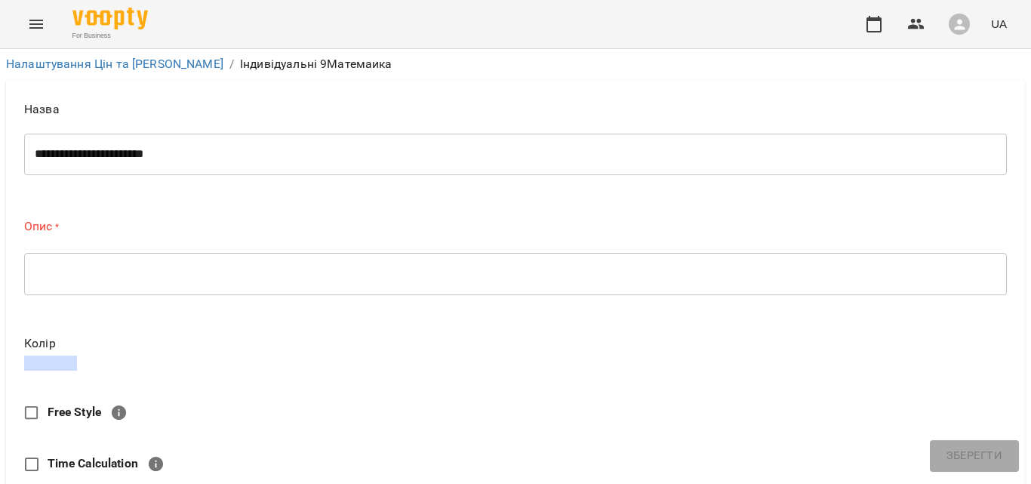
drag, startPoint x: 199, startPoint y: 163, endPoint x: 105, endPoint y: 153, distance: 94.2
click at [105, 153] on div "**********" at bounding box center [515, 154] width 983 height 42
drag, startPoint x: 157, startPoint y: 171, endPoint x: 95, endPoint y: 160, distance: 62.8
click at [95, 160] on div "**********" at bounding box center [515, 154] width 983 height 42
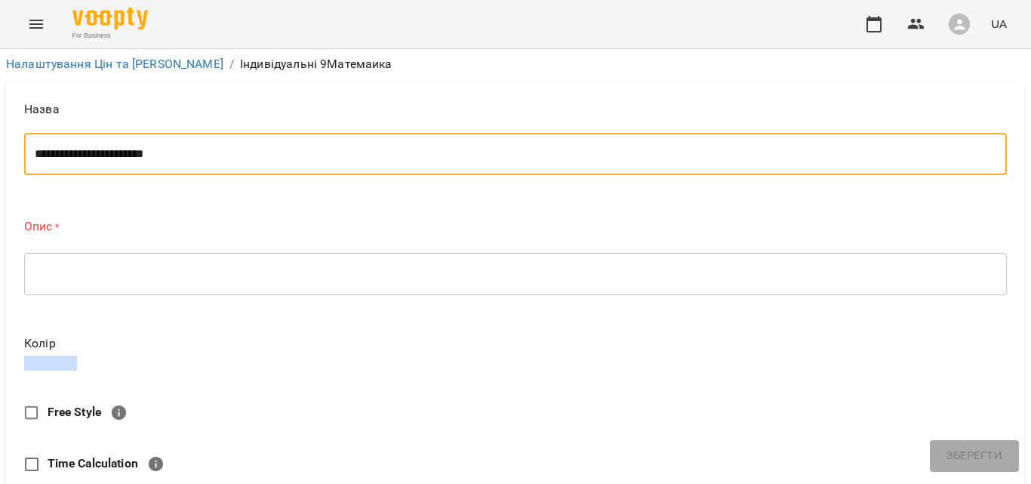
drag, startPoint x: 204, startPoint y: 153, endPoint x: 116, endPoint y: 153, distance: 87.6
click at [116, 153] on textarea "**********" at bounding box center [510, 154] width 950 height 14
type textarea "**********"
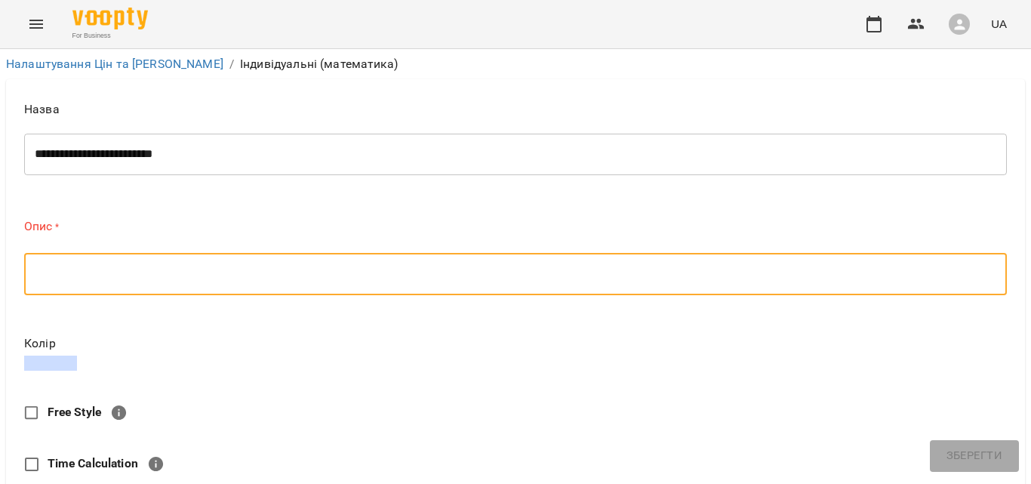
click at [176, 266] on textarea at bounding box center [516, 273] width 962 height 14
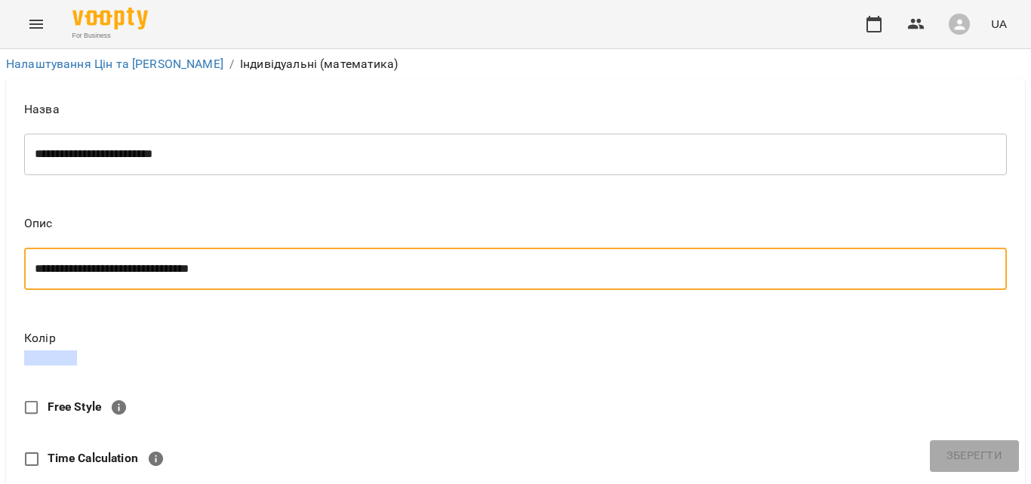
scroll to position [397, 0]
type textarea "**********"
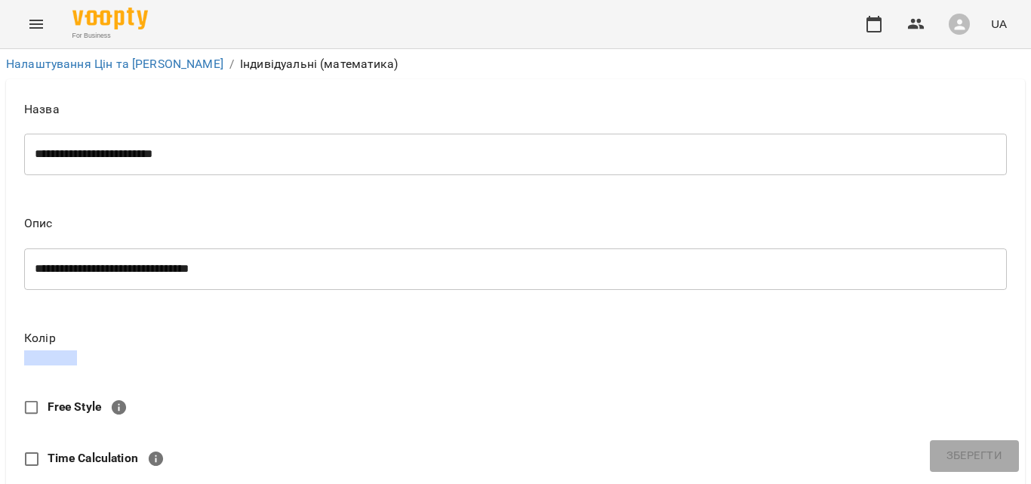
type input "*"
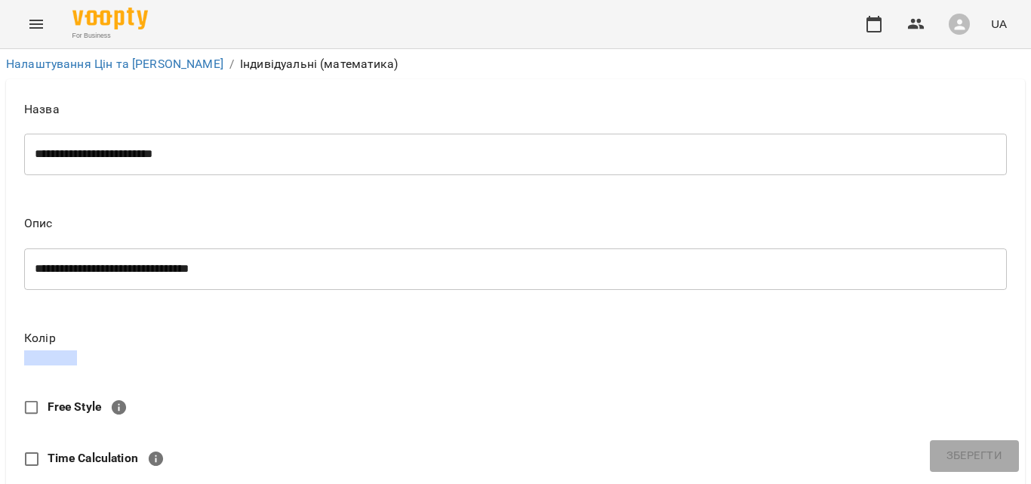
scroll to position [805, 0]
click at [22, 11] on button "Menu" at bounding box center [36, 24] width 36 height 36
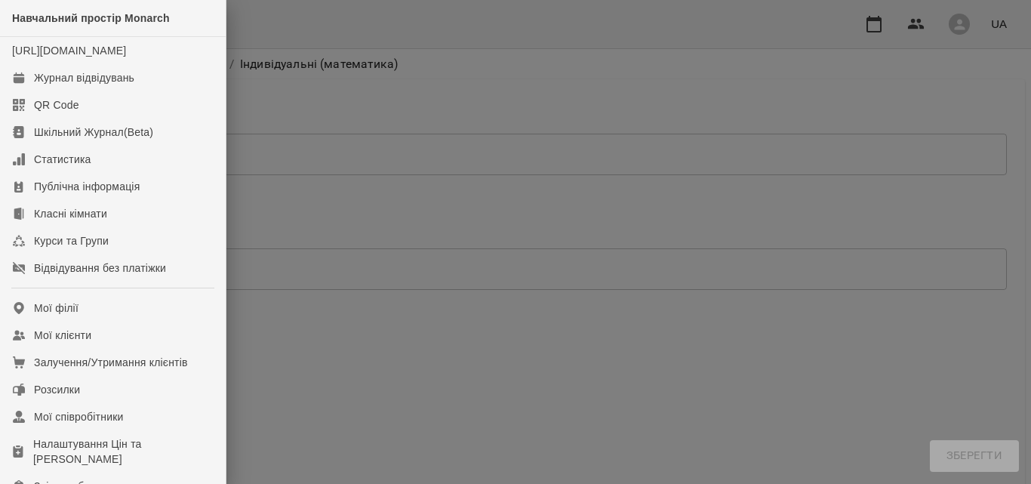
click at [972, 125] on div at bounding box center [515, 242] width 1031 height 484
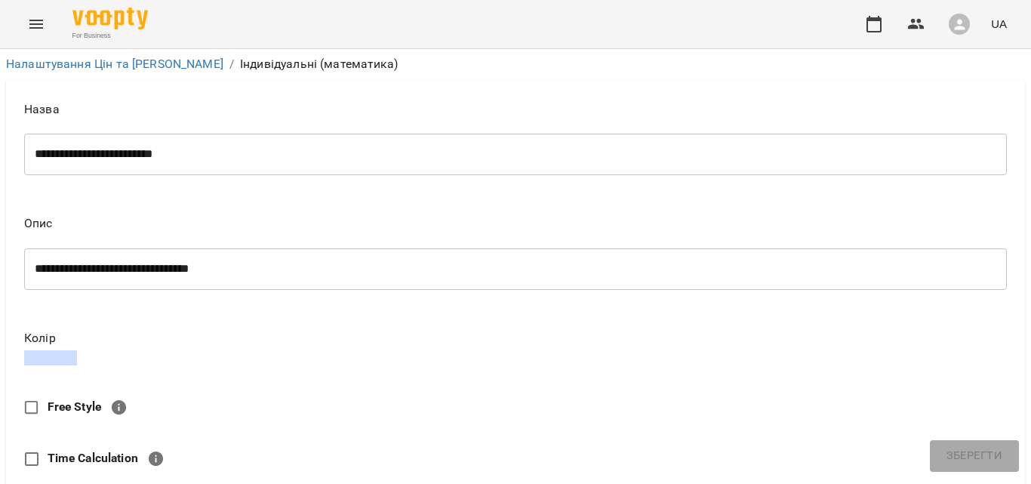
scroll to position [559, 0]
click at [29, 17] on icon "Menu" at bounding box center [36, 24] width 18 height 18
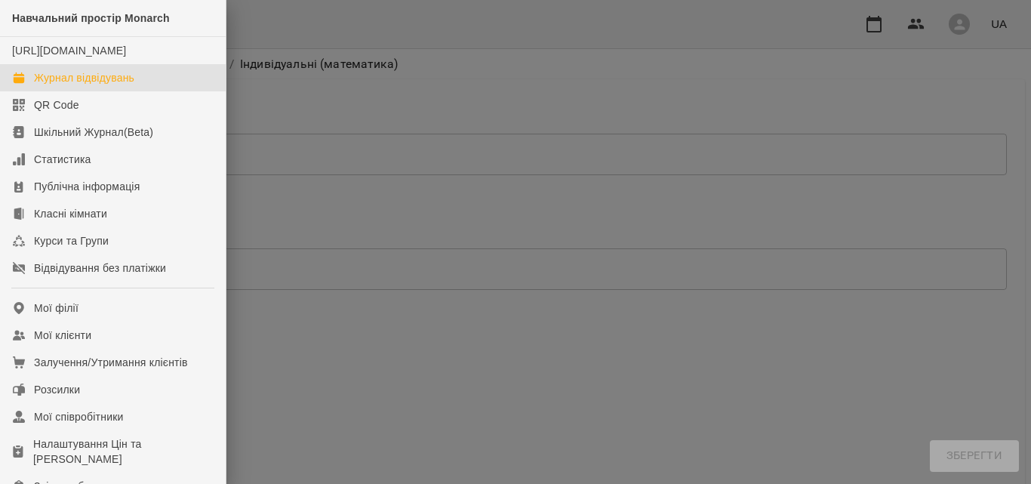
click at [57, 85] on div "Журнал відвідувань" at bounding box center [84, 77] width 100 height 15
